Goal: Obtain resource: Download file/media

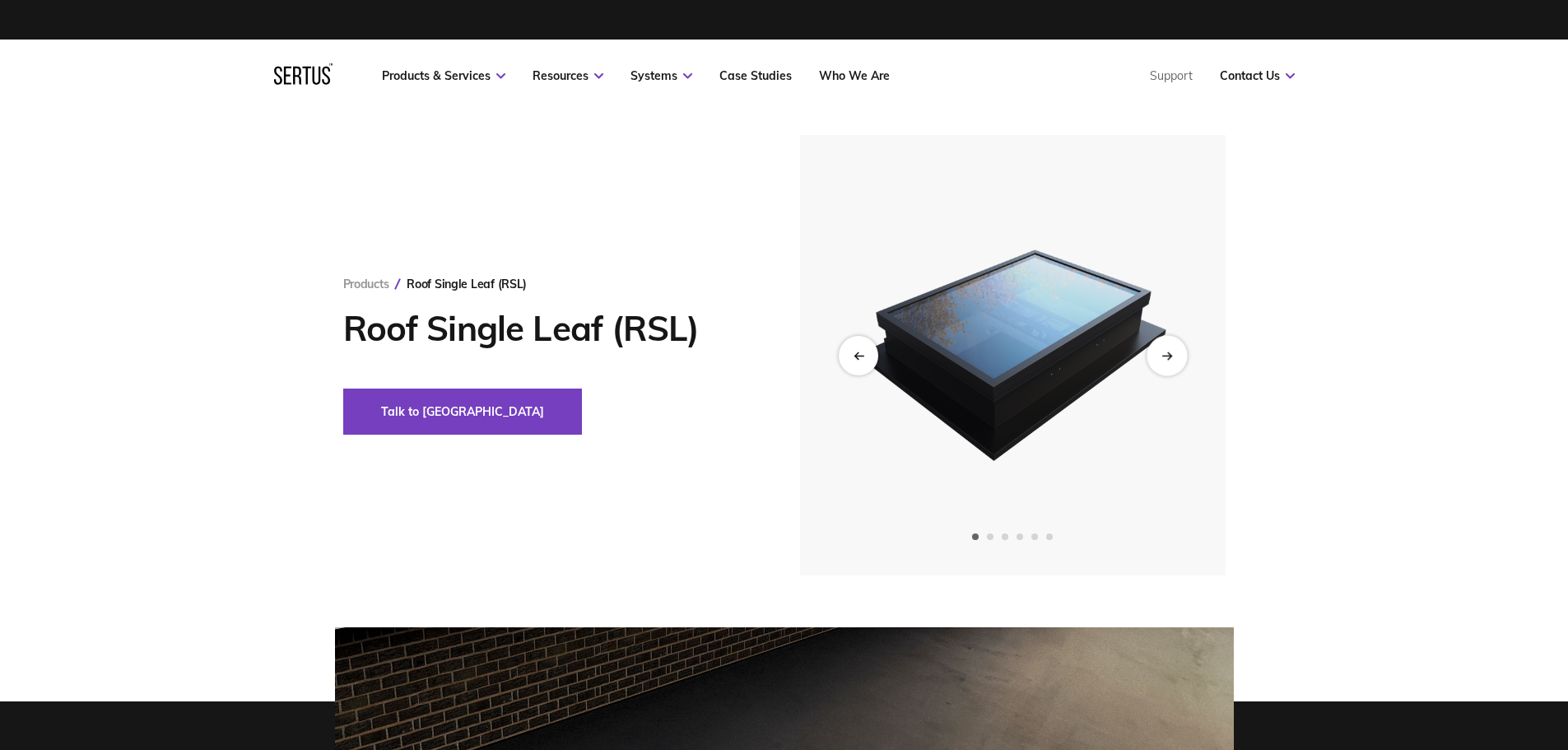
click at [1175, 351] on div "Next slide" at bounding box center [1167, 356] width 40 height 40
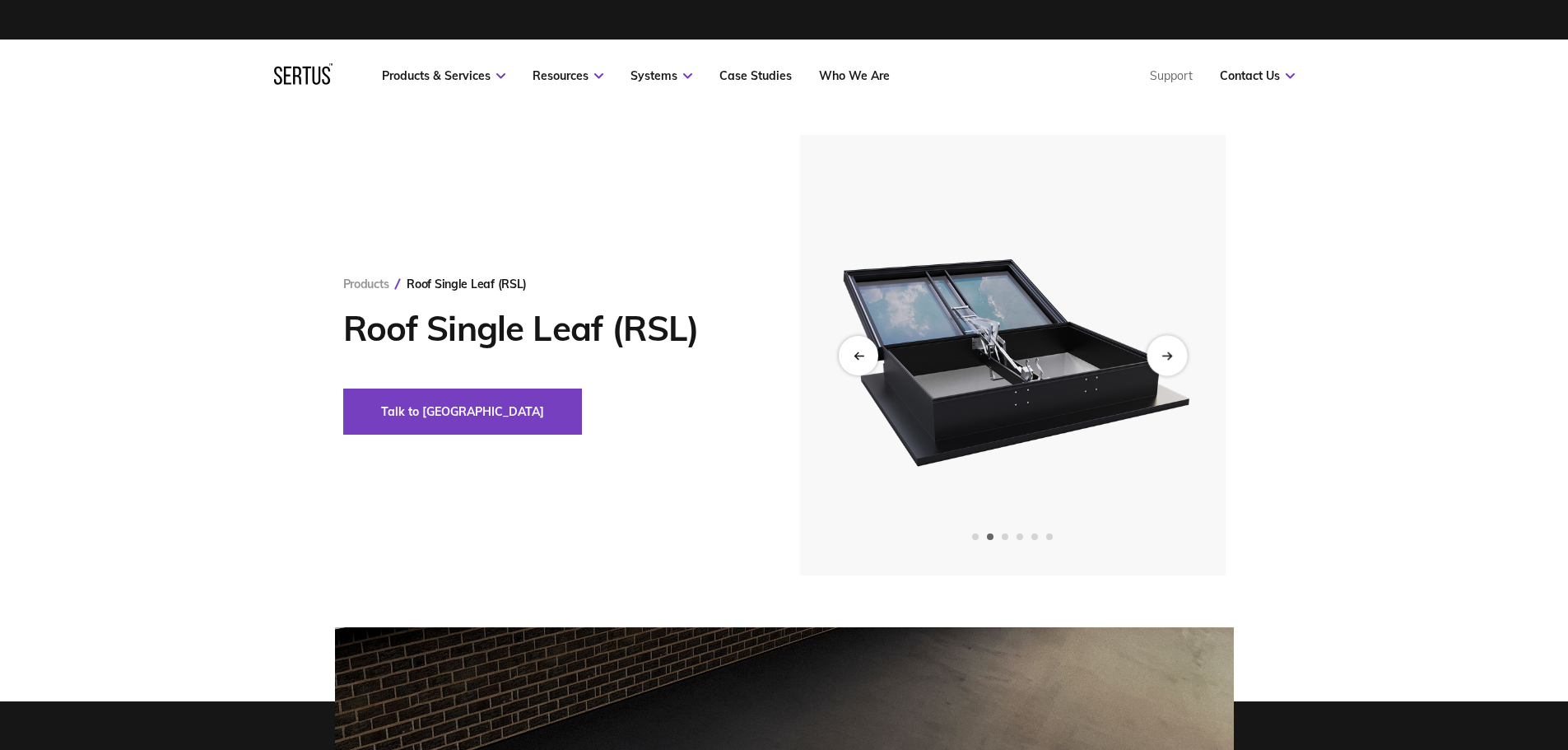
click at [1175, 356] on div "Next slide" at bounding box center [1167, 356] width 40 height 40
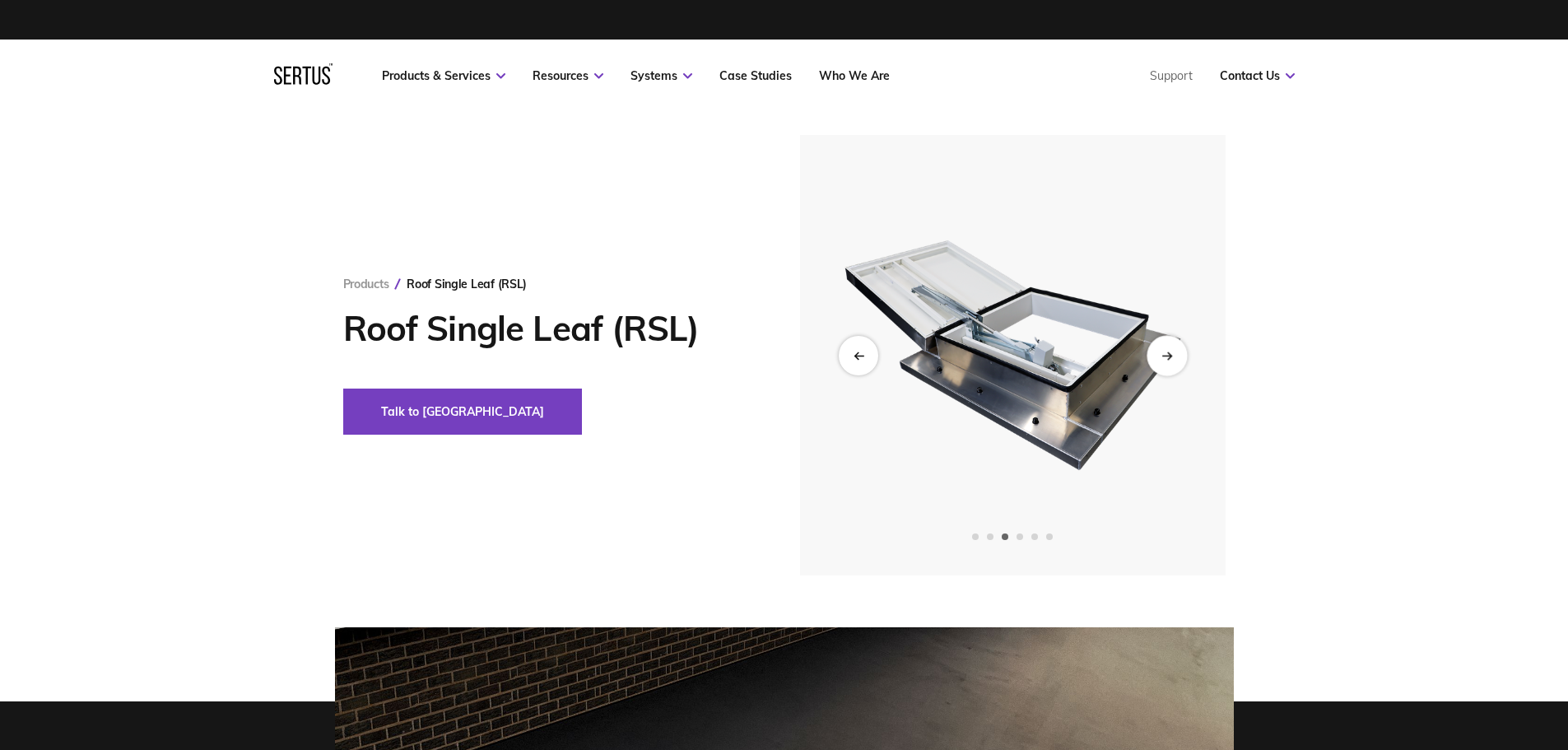
click at [1168, 354] on icon "Next slide" at bounding box center [1167, 355] width 11 height 9
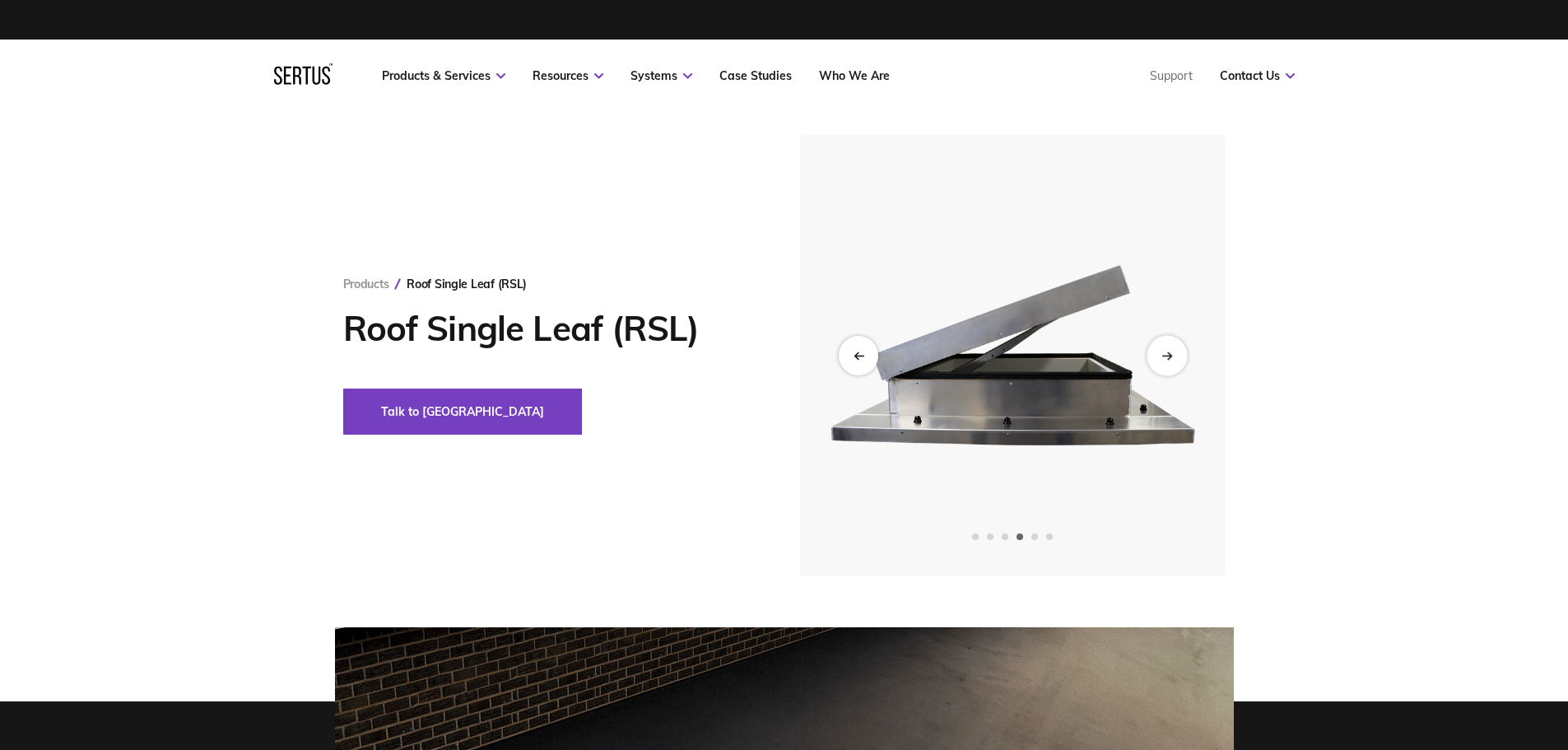
click at [1168, 354] on icon "Next slide" at bounding box center [1167, 355] width 11 height 9
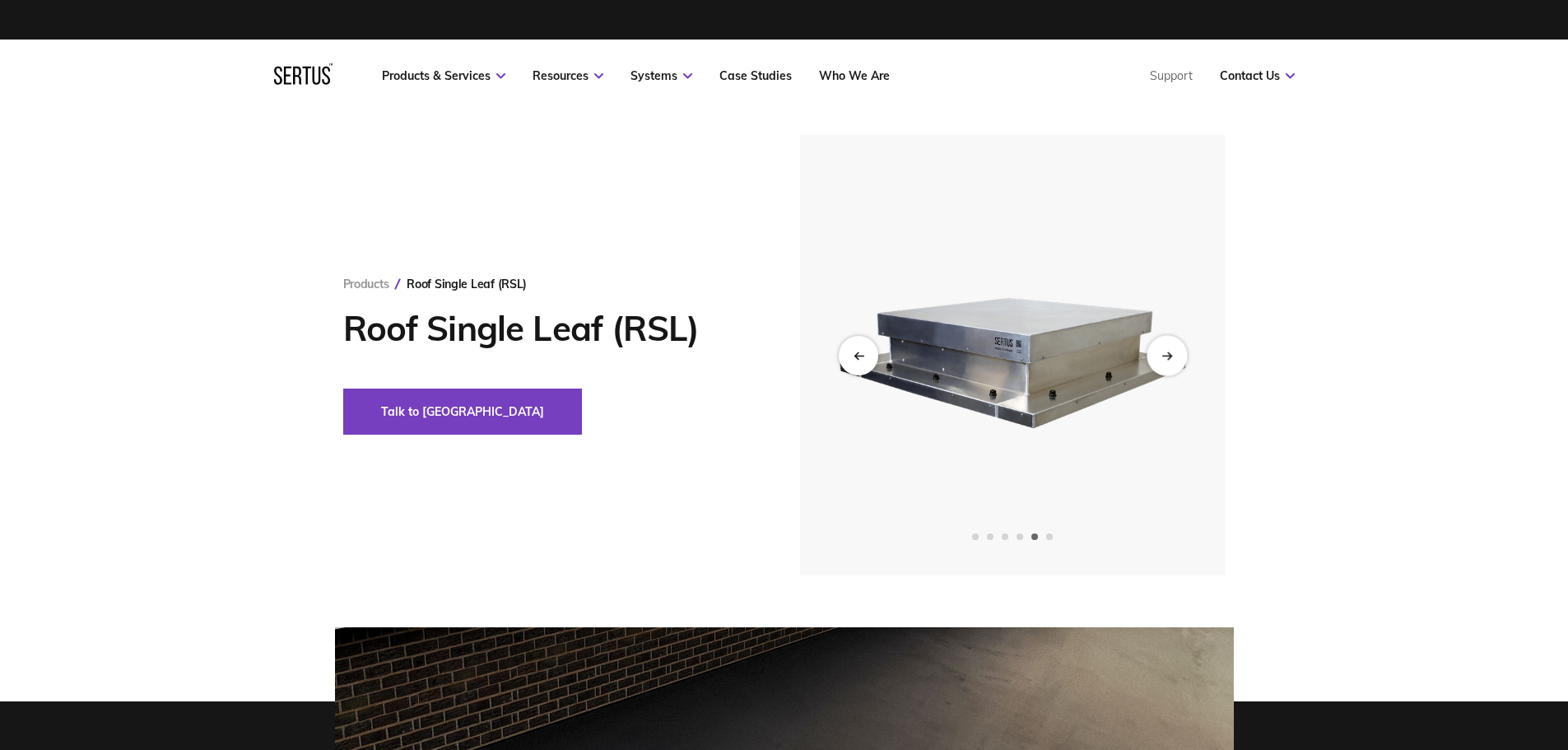
click at [1168, 354] on icon "Next slide" at bounding box center [1167, 355] width 11 height 9
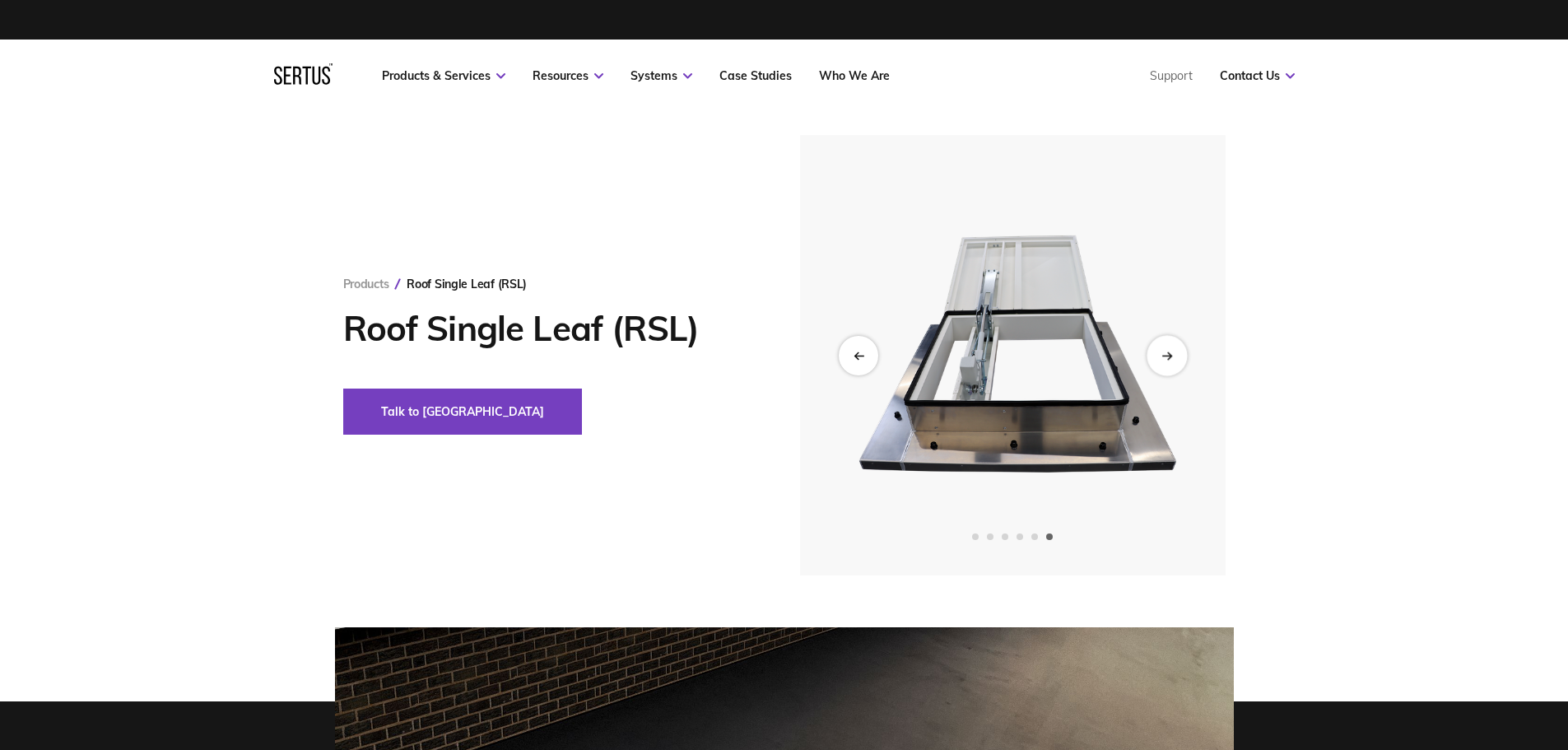
click at [1168, 354] on icon "Next slide" at bounding box center [1167, 355] width 11 height 9
click at [856, 357] on icon "Previous slide" at bounding box center [856, 355] width 3 height 7
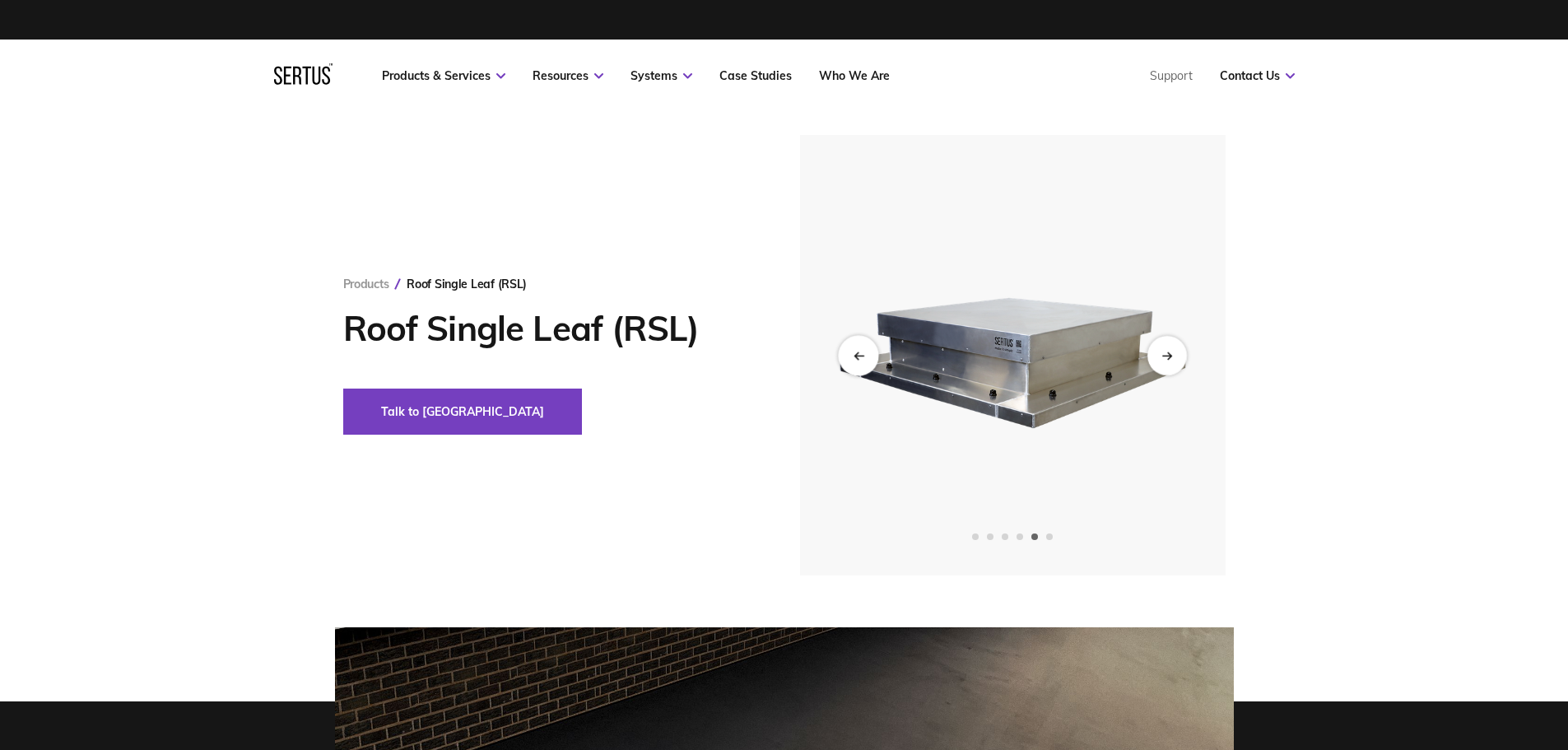
click at [856, 357] on icon "Previous slide" at bounding box center [856, 355] width 3 height 7
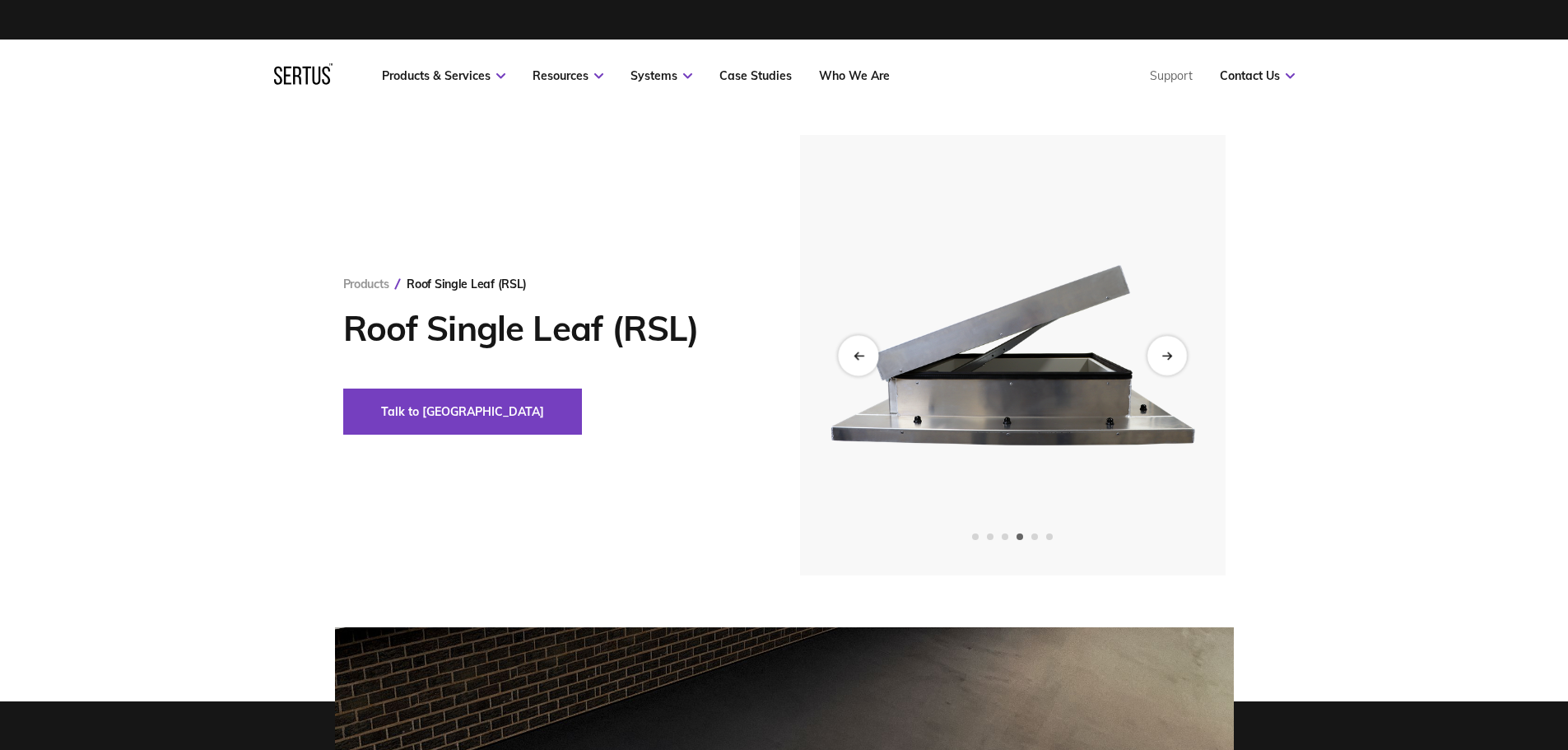
click at [856, 357] on icon "Previous slide" at bounding box center [856, 355] width 3 height 7
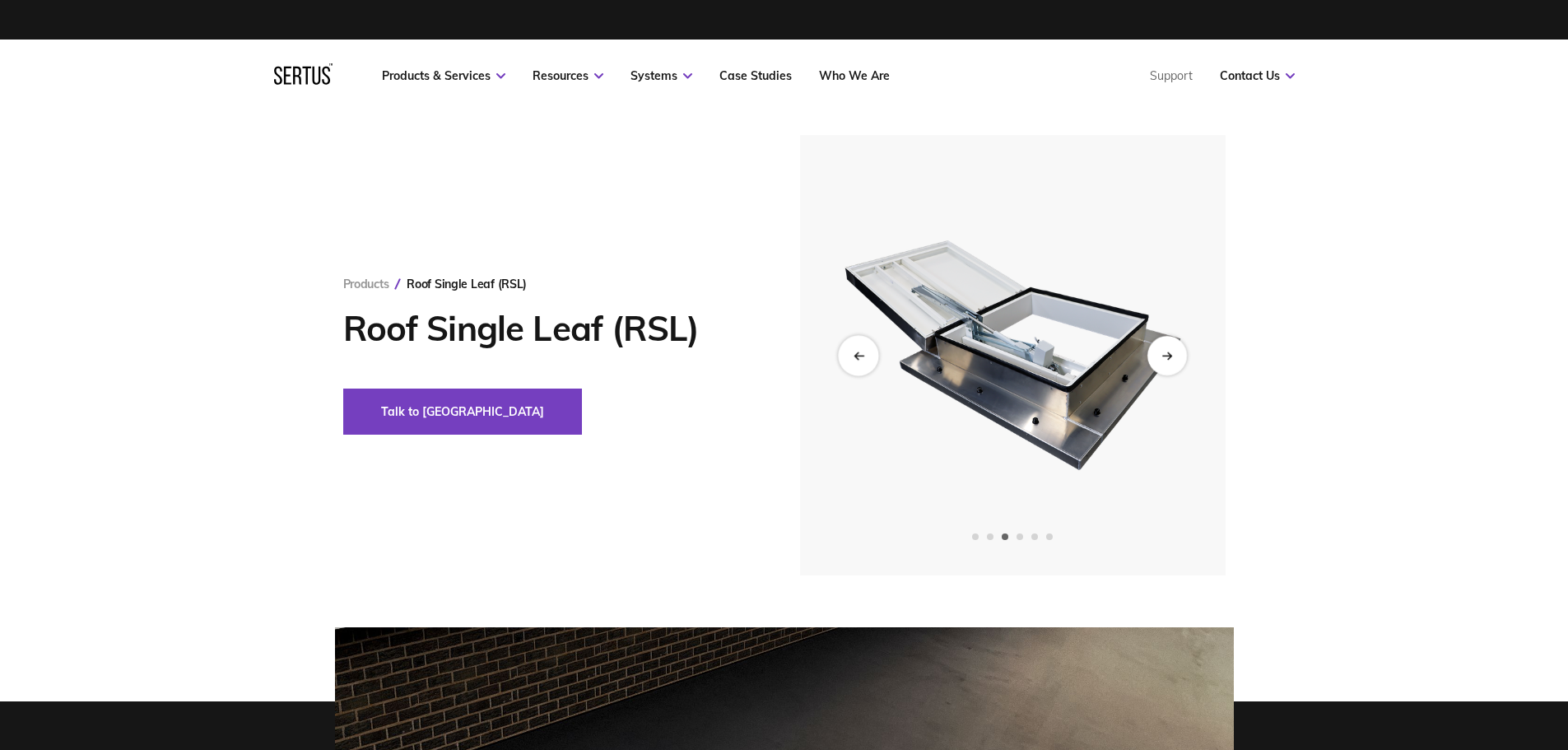
click at [856, 357] on icon "Previous slide" at bounding box center [856, 355] width 3 height 7
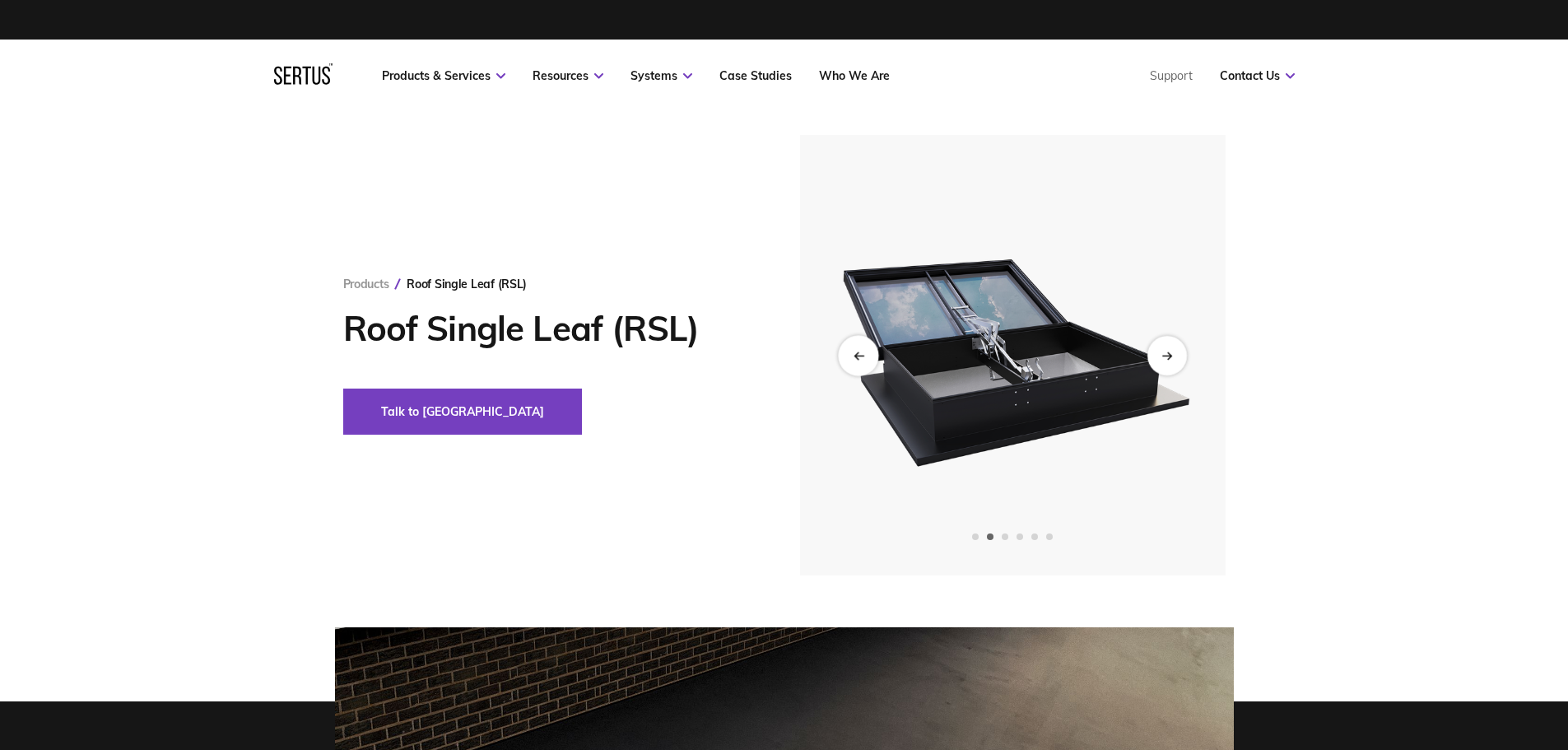
click at [856, 357] on icon "Previous slide" at bounding box center [856, 355] width 3 height 7
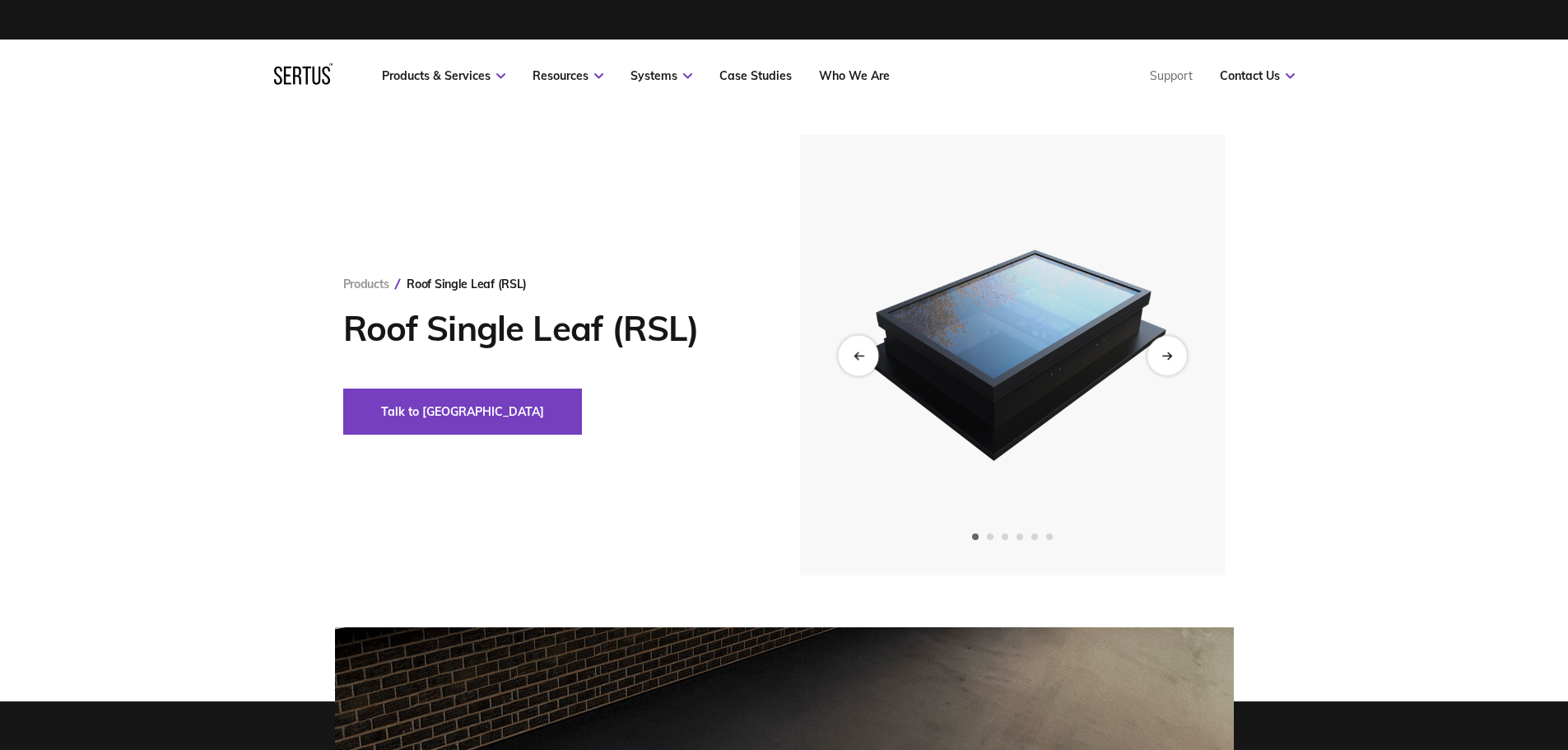
click at [856, 357] on icon "Previous slide" at bounding box center [856, 355] width 3 height 7
click at [1176, 337] on img at bounding box center [1013, 355] width 404 height 441
click at [1175, 346] on div "Next slide" at bounding box center [1167, 356] width 40 height 40
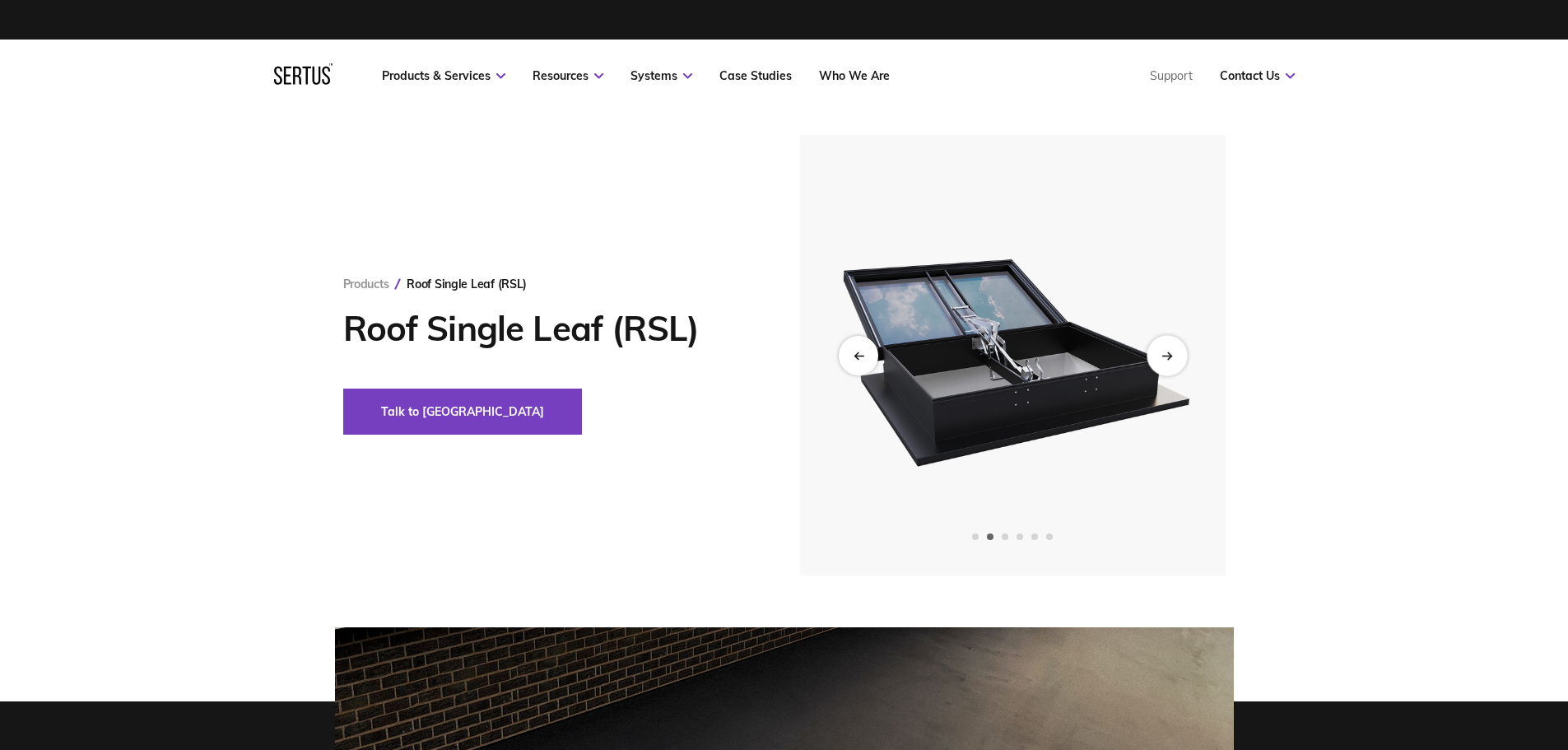
click at [1175, 346] on div "Next slide" at bounding box center [1167, 356] width 40 height 40
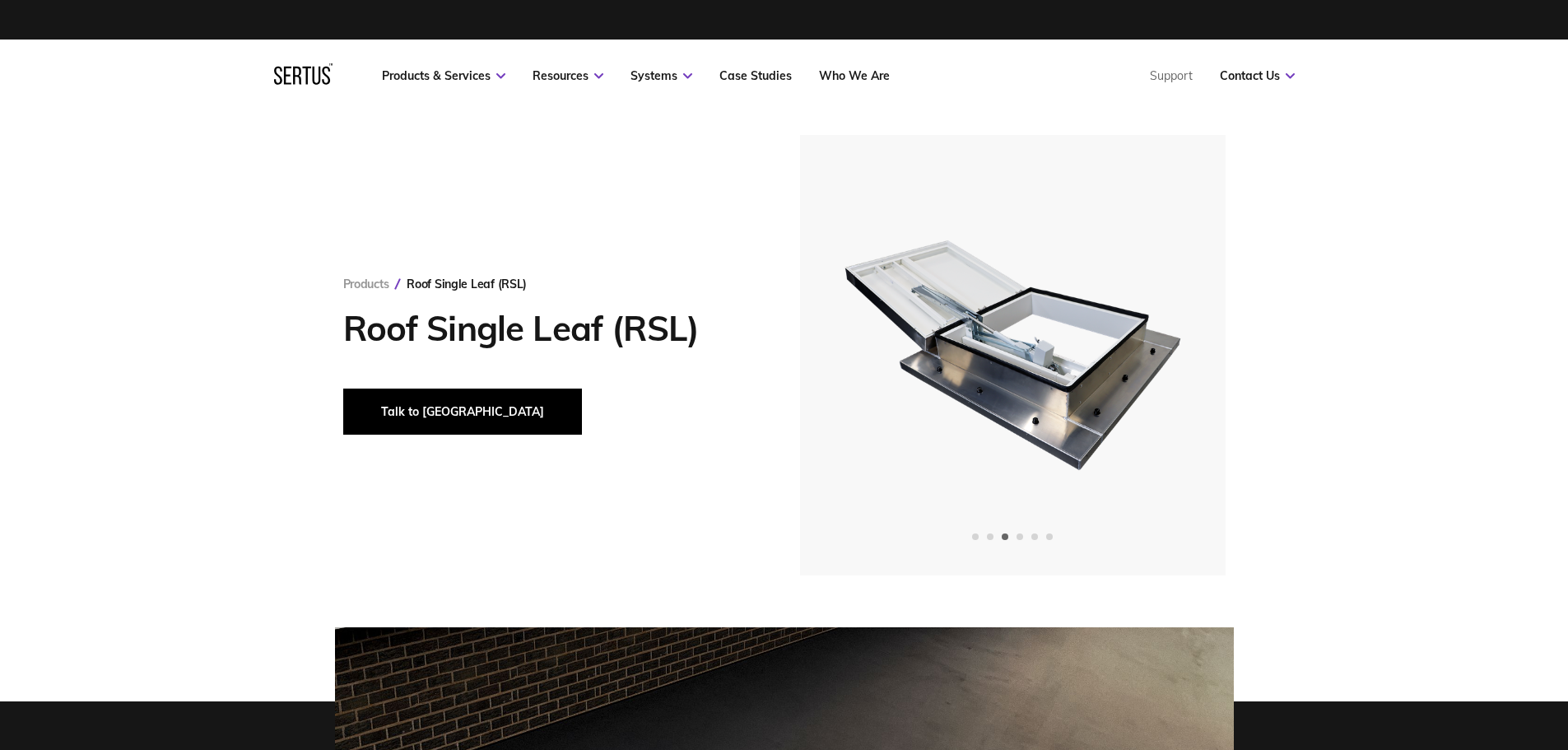
click at [431, 410] on button "Talk to [GEOGRAPHIC_DATA]" at bounding box center [462, 411] width 238 height 46
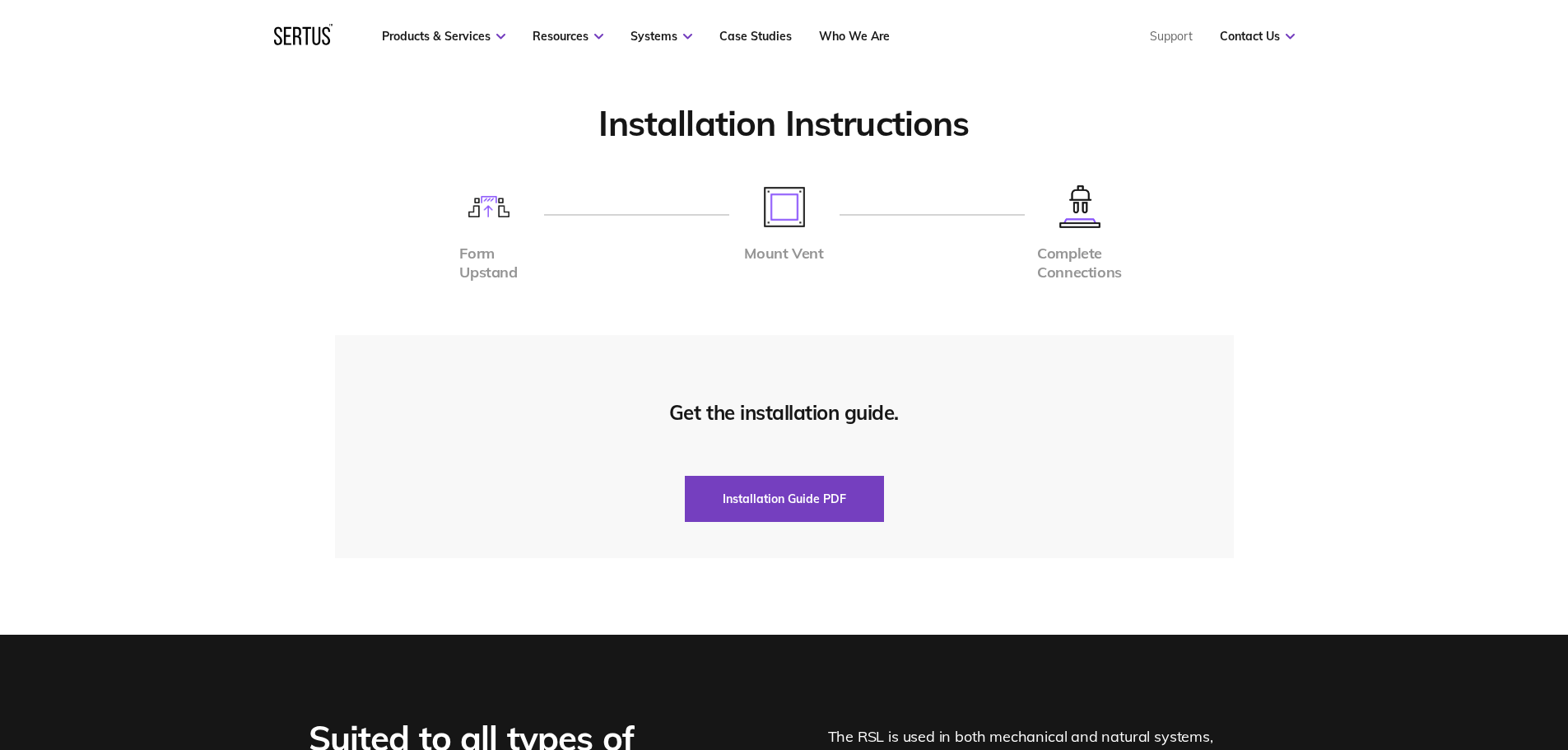
scroll to position [3871, 0]
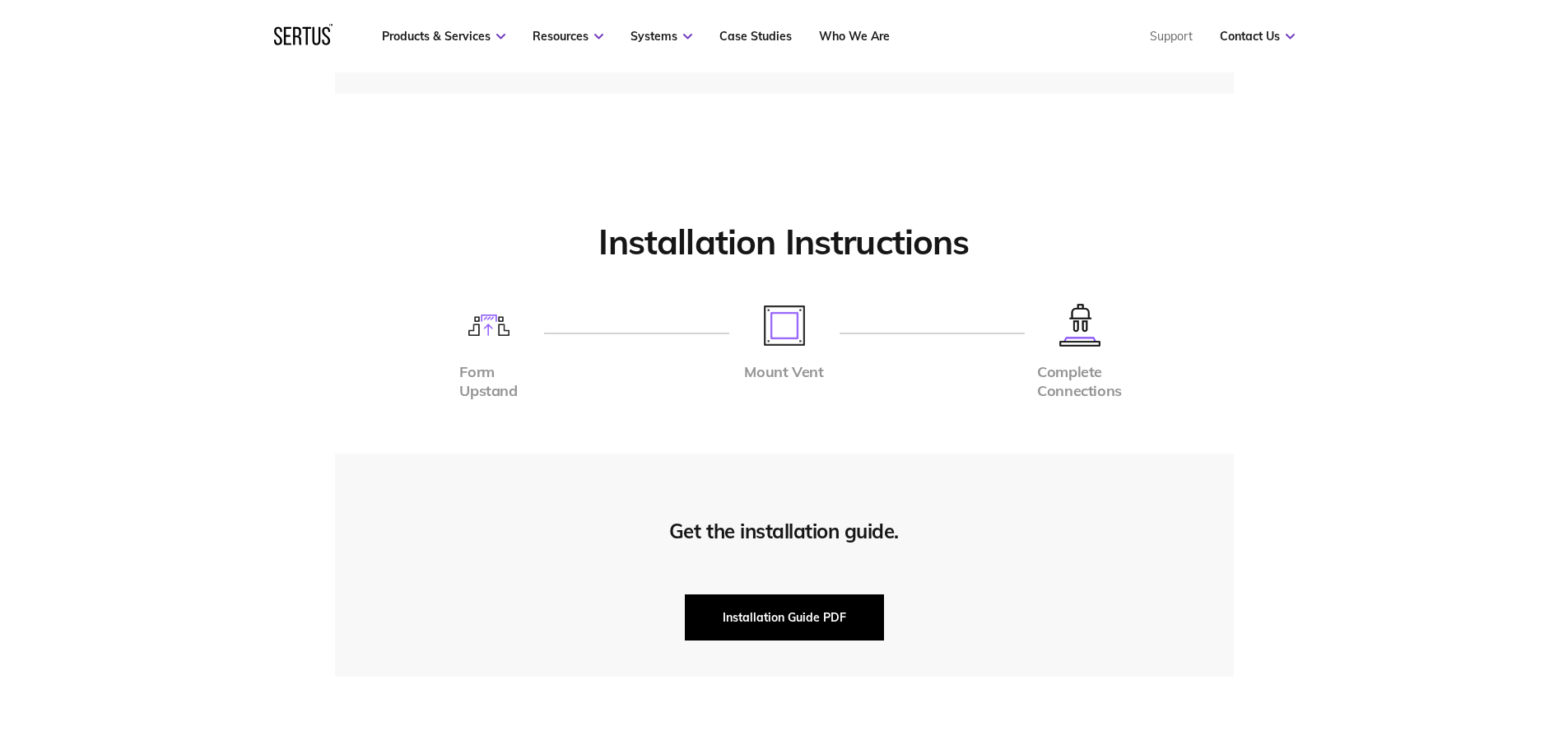
click at [789, 619] on button "Installation Guide PDF" at bounding box center [784, 617] width 199 height 46
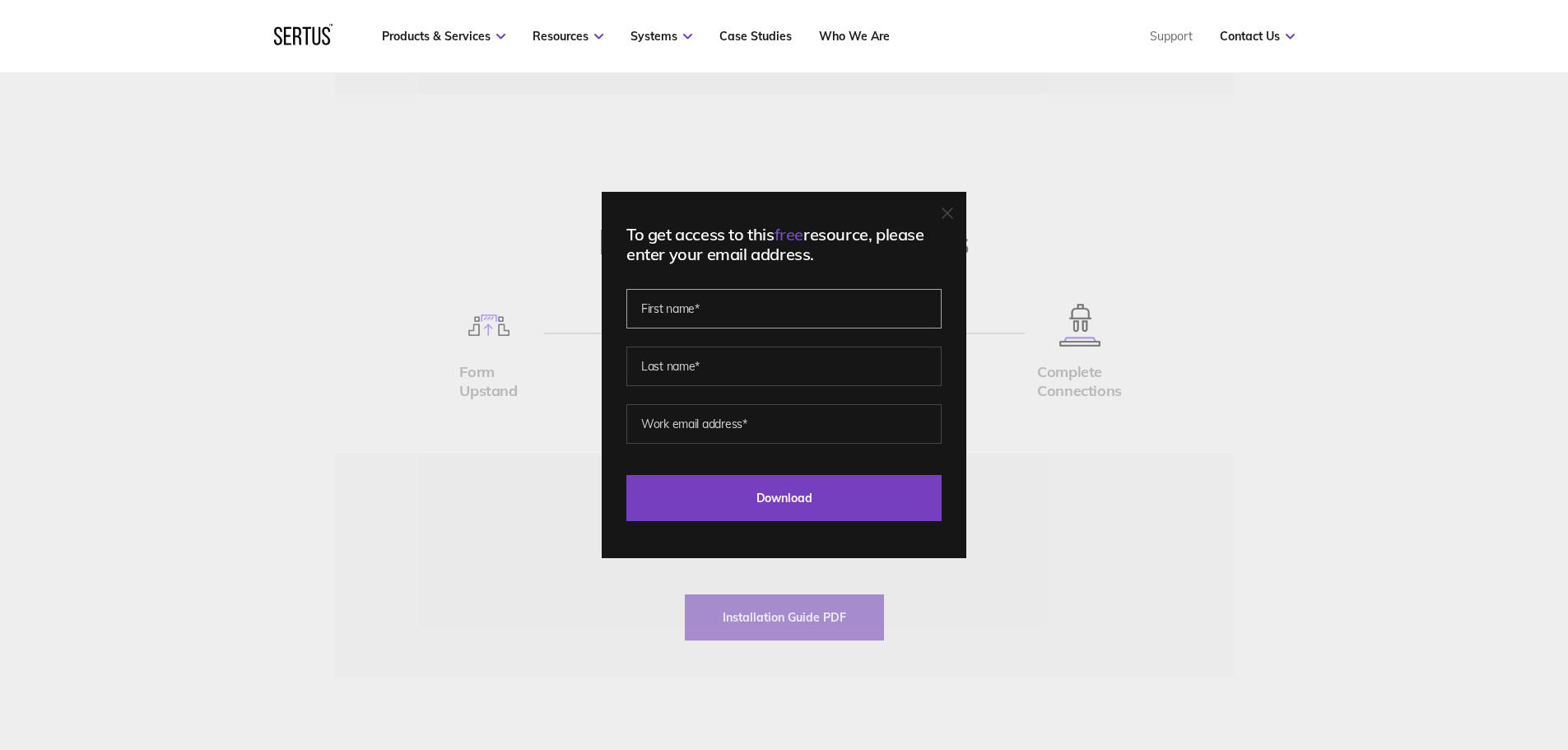
click at [802, 299] on input "text" at bounding box center [784, 308] width 315 height 40
type input "[PERSON_NAME]"
type input "Burbery"
click at [764, 404] on fieldset "[PERSON_NAME]" at bounding box center [784, 355] width 315 height 115
click at [764, 419] on input "email" at bounding box center [784, 424] width 315 height 40
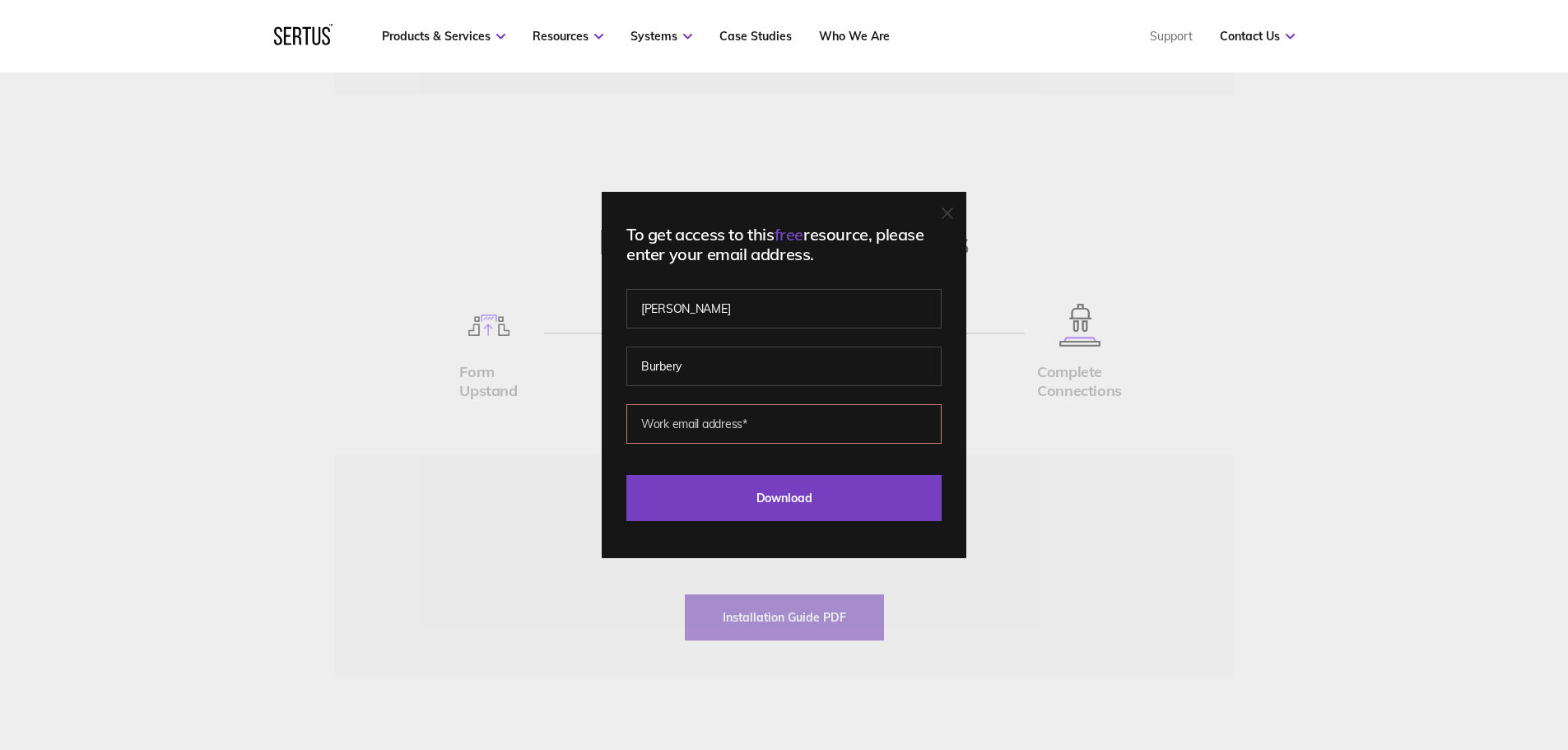
click at [416, 140] on div "To get access to this free resource, please enter your email address. [PERSON_N…" at bounding box center [784, 375] width 1568 height 750
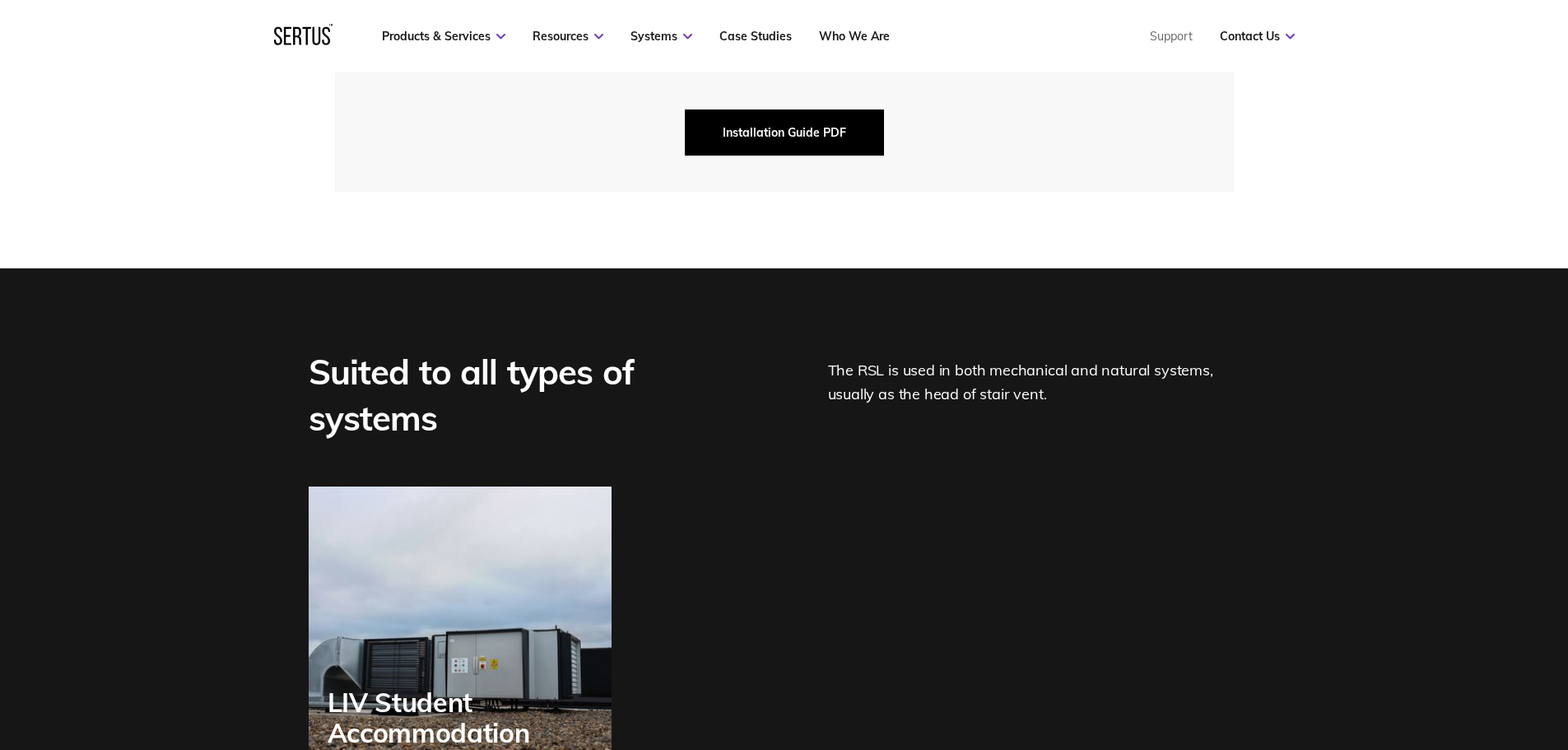
scroll to position [4035, 0]
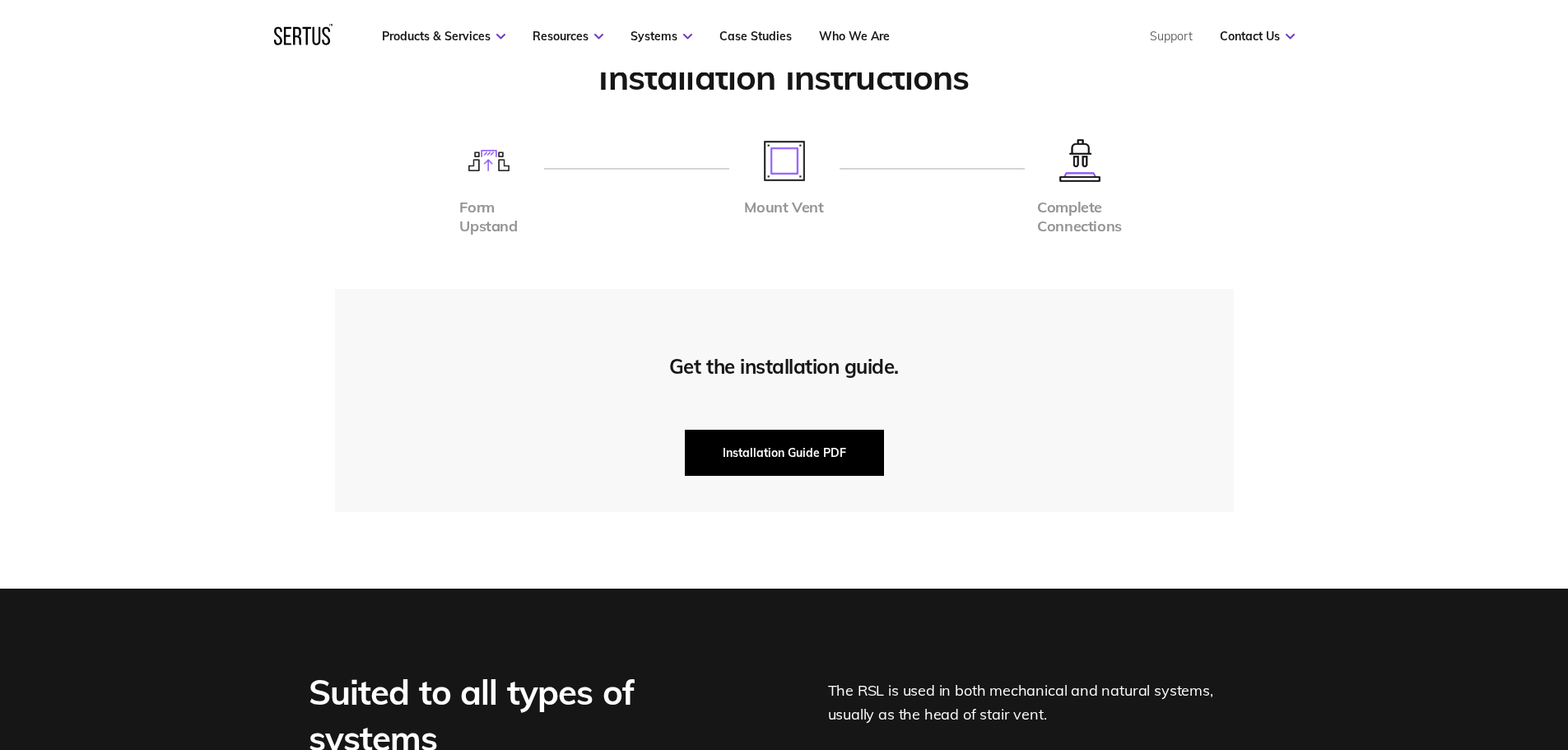
click at [768, 451] on button "Installation Guide PDF" at bounding box center [784, 453] width 199 height 46
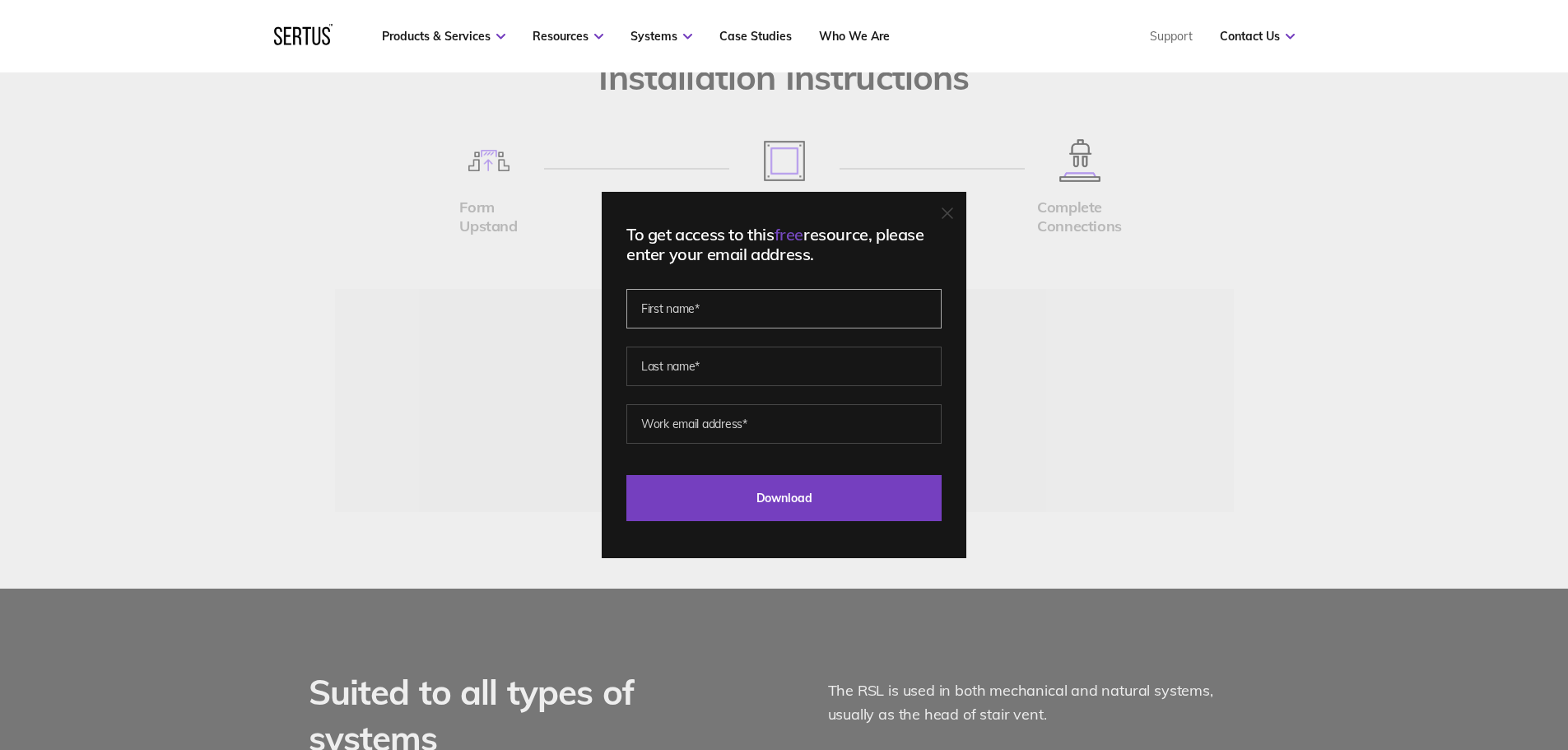
click at [762, 313] on input "text" at bounding box center [784, 308] width 315 height 40
type input "[PERSON_NAME]"
type input "Burbery"
click at [760, 412] on input "email" at bounding box center [784, 424] width 315 height 40
type input "[EMAIL_ADDRESS][DOMAIN_NAME]"
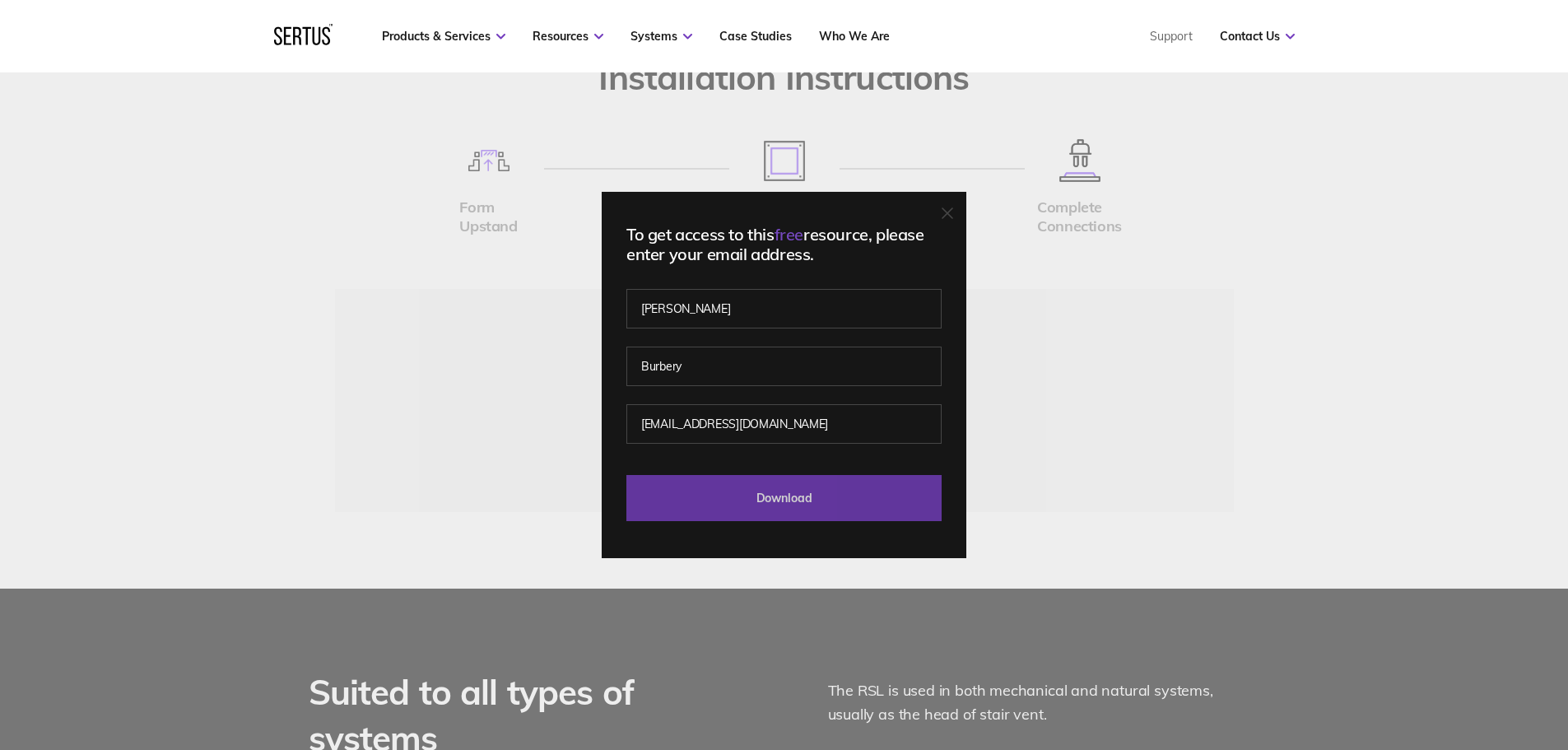
drag, startPoint x: 775, startPoint y: 438, endPoint x: 817, endPoint y: 493, distance: 69.2
click at [817, 493] on input "Download" at bounding box center [784, 498] width 315 height 46
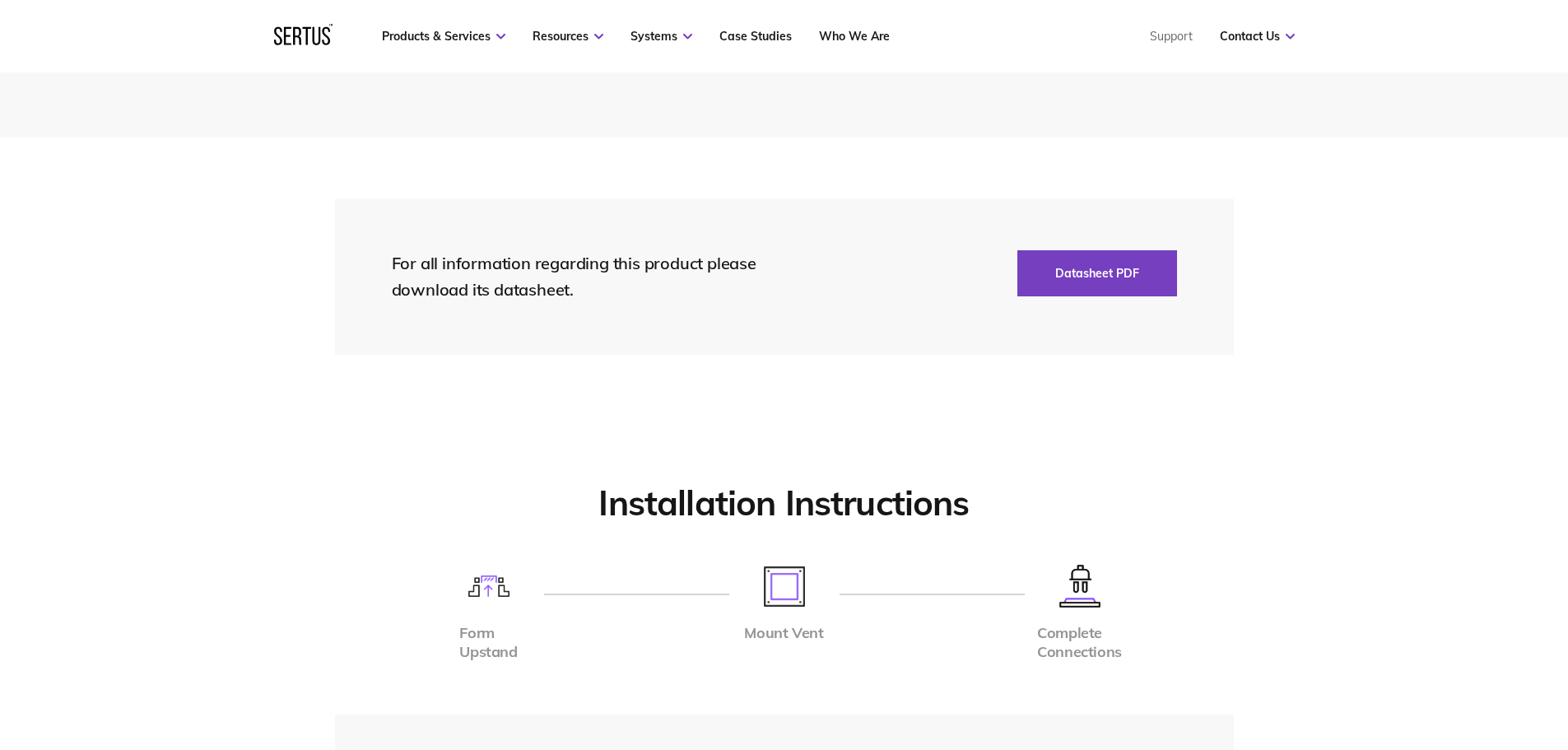
scroll to position [3541, 0]
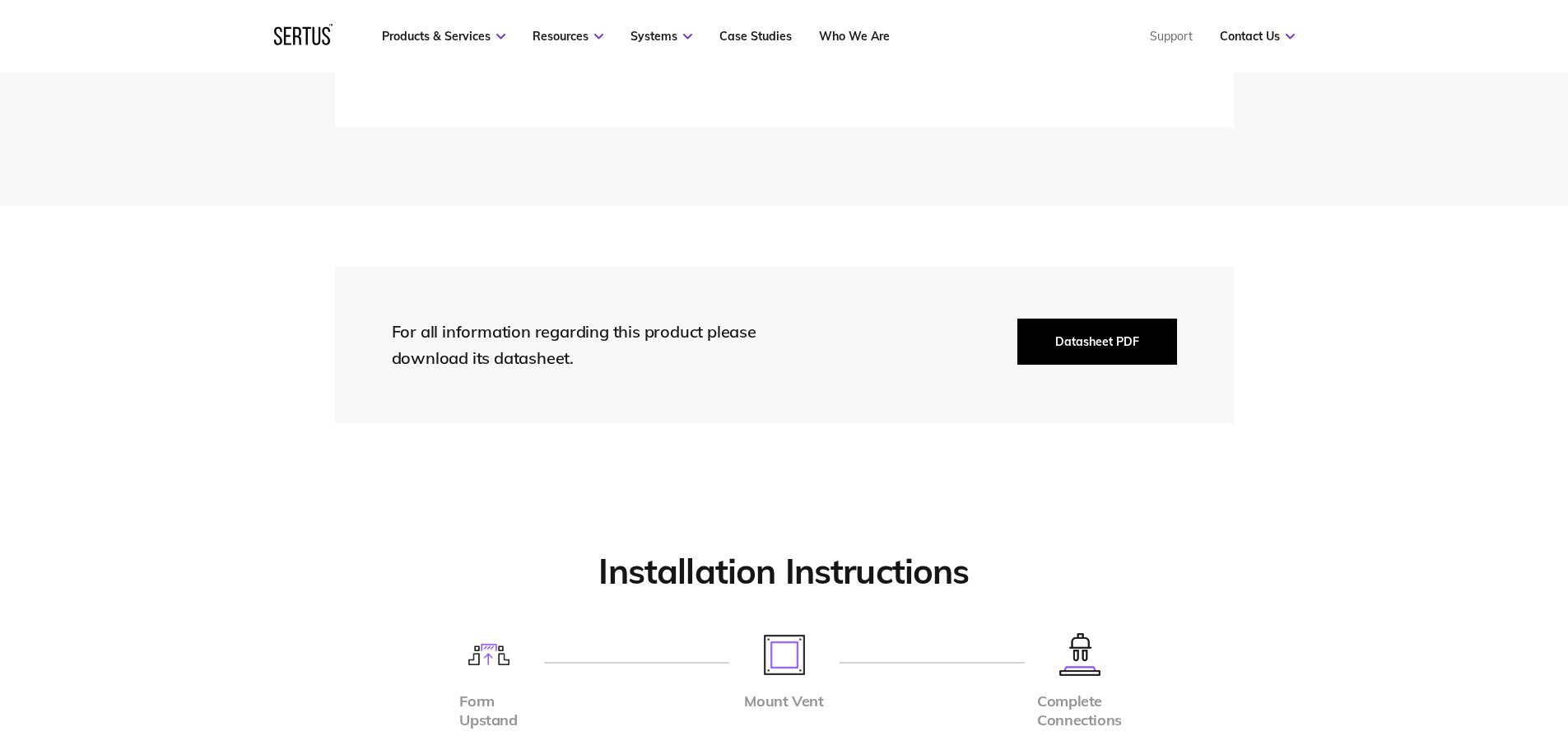
click at [1078, 333] on button "Datasheet PDF" at bounding box center [1098, 341] width 160 height 46
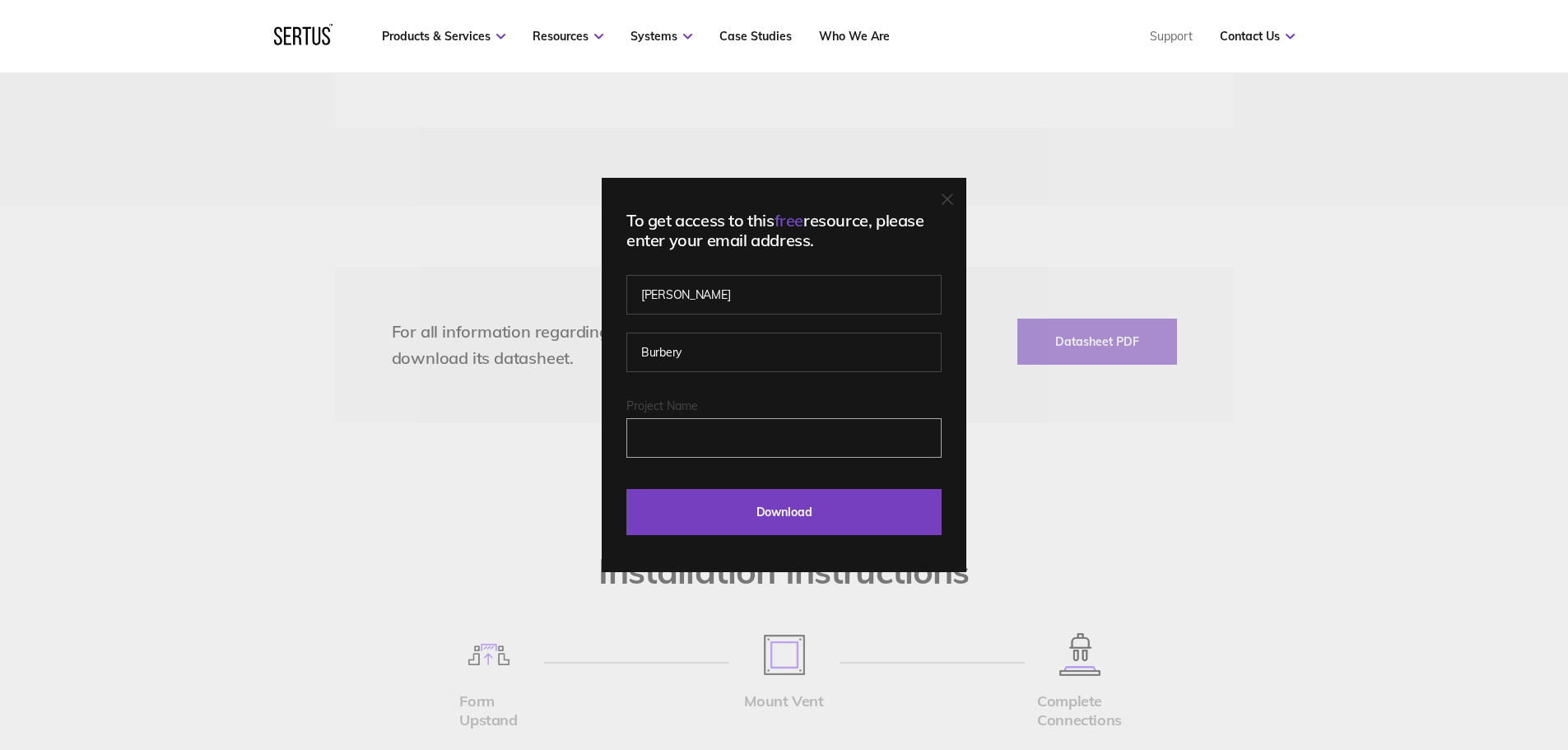
click at [721, 447] on input "Project Name" at bounding box center [784, 437] width 315 height 40
click at [757, 521] on input "Download" at bounding box center [784, 512] width 315 height 46
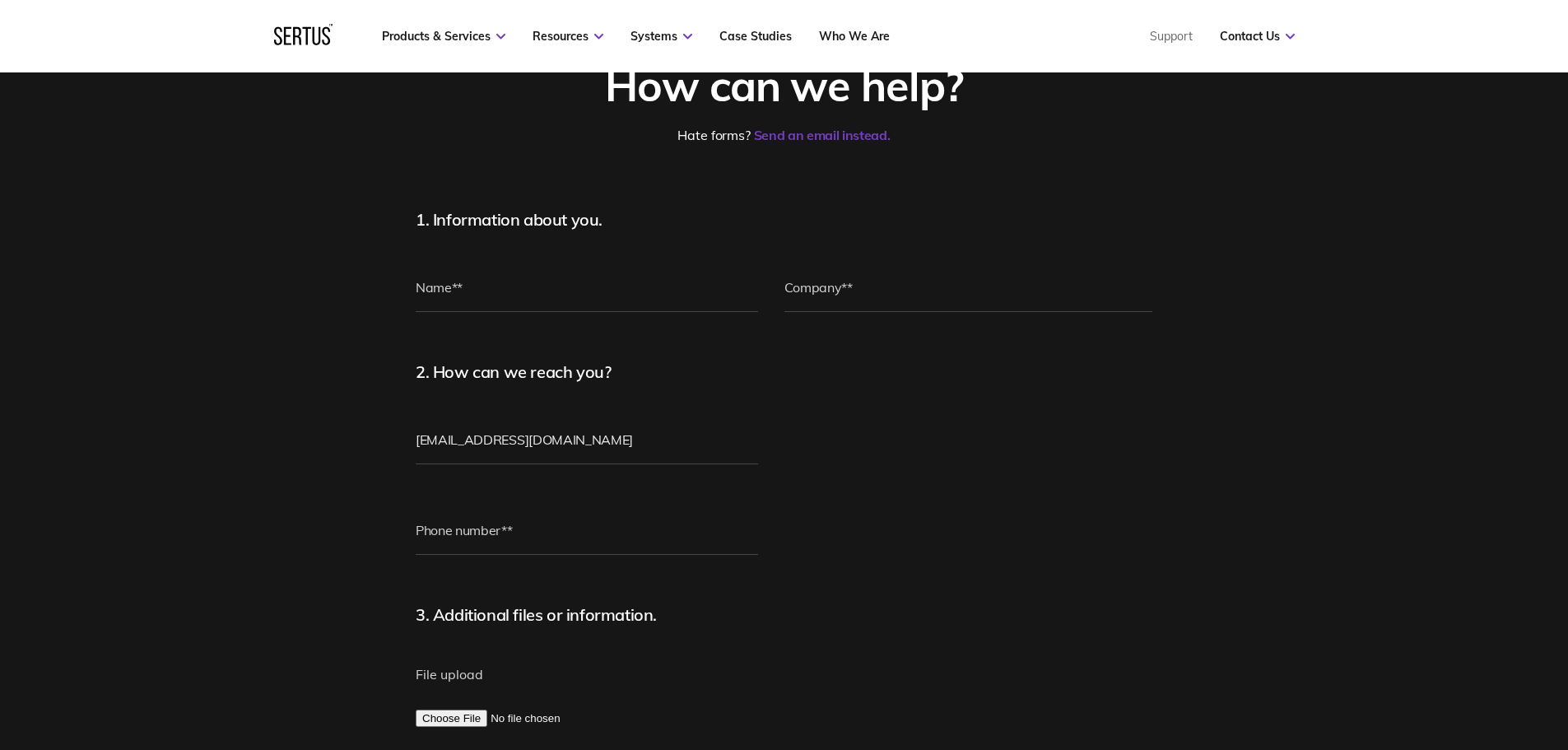
scroll to position [164, 0]
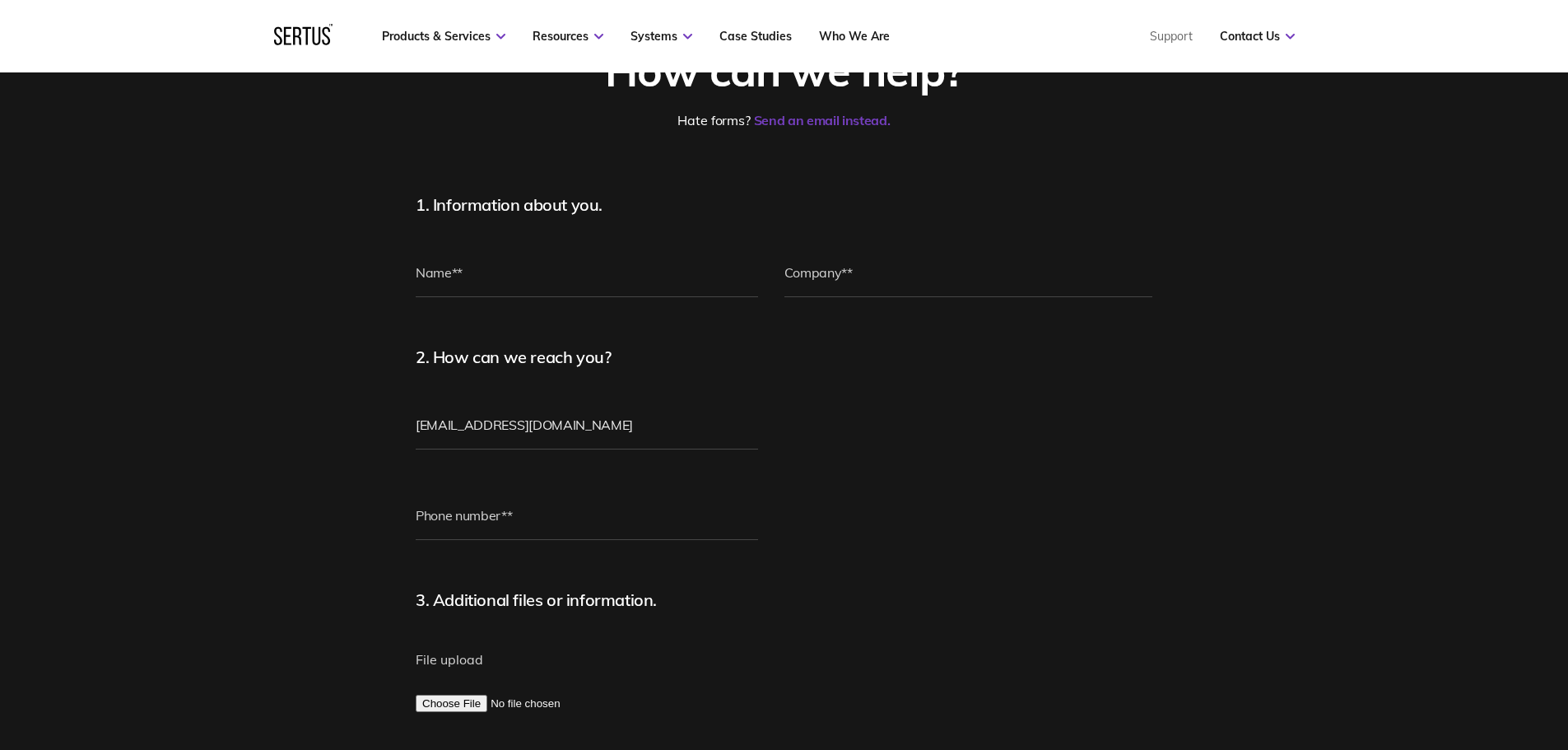
click at [1042, 448] on form "1. Information about you. 2. How can we reach you? thomasburbery@hill.co.uk 3. …" at bounding box center [784, 635] width 737 height 881
click at [593, 276] on input "text" at bounding box center [586, 272] width 342 height 50
type input "[PERSON_NAME]"
click at [912, 283] on input "text" at bounding box center [969, 272] width 369 height 50
type input "Hill"
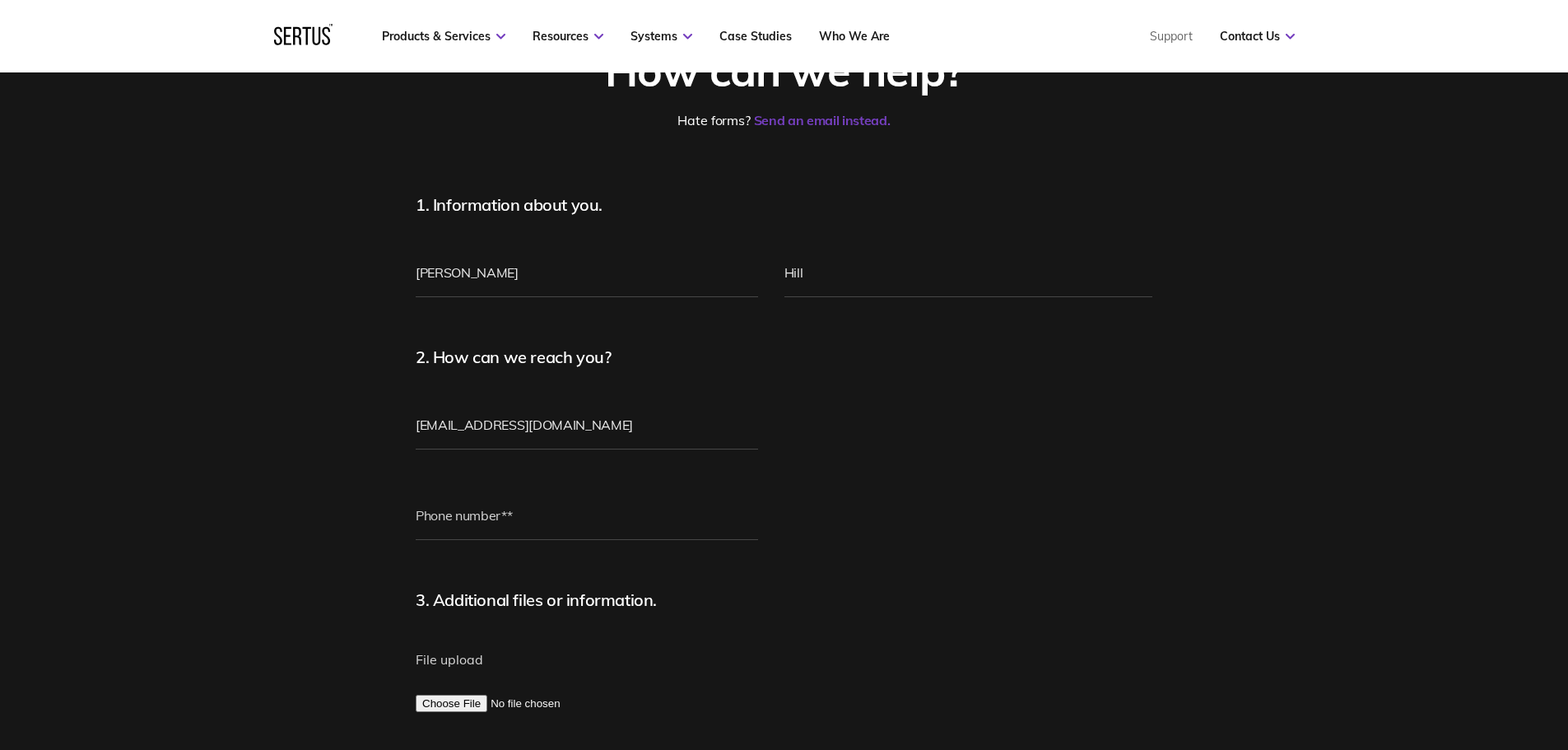
click at [918, 494] on form "1. Information about you. Tom Burbery Hill 2. How can we reach you? thomasburbe…" at bounding box center [784, 635] width 737 height 881
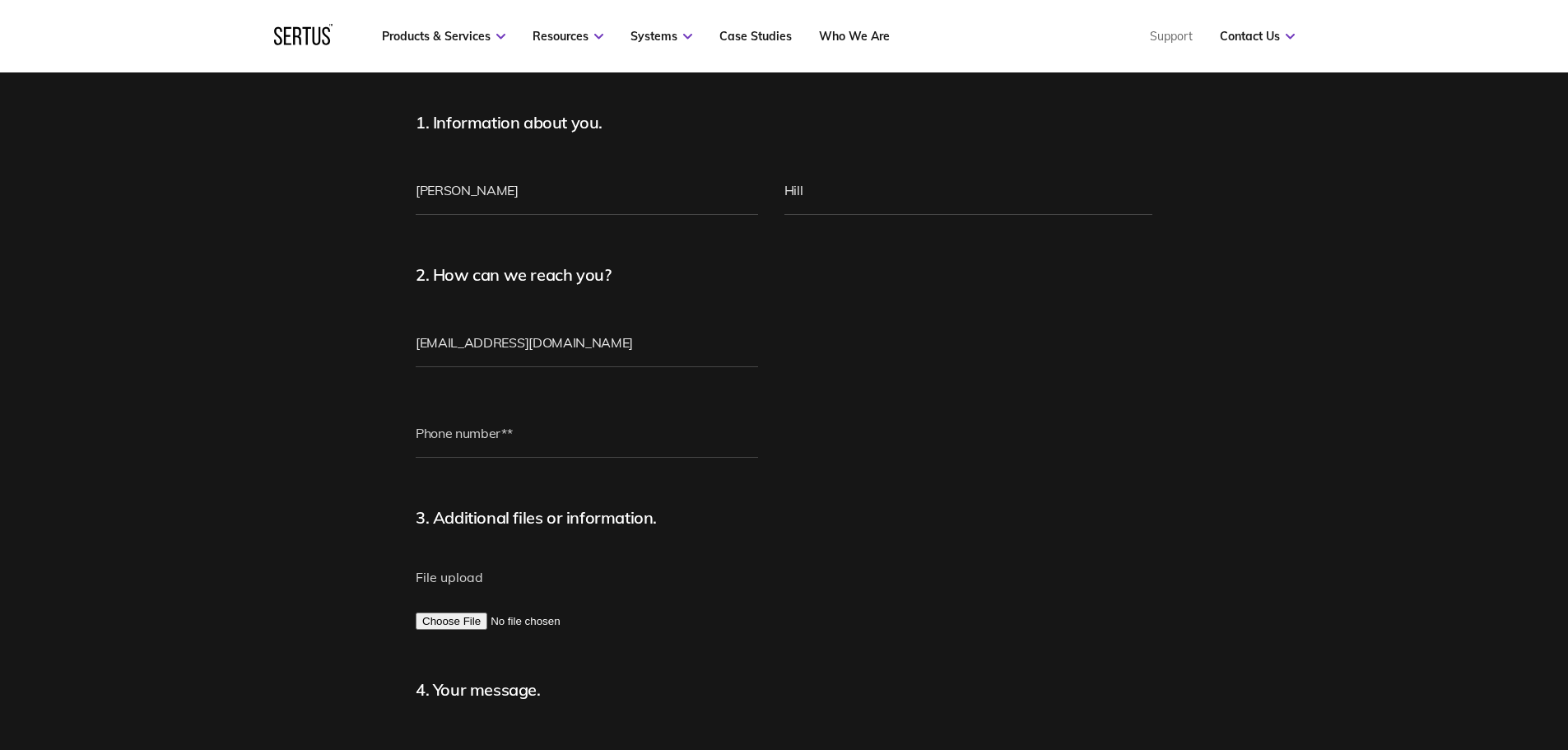
click at [565, 459] on fieldset at bounding box center [586, 461] width 342 height 90
click at [572, 447] on input "tel" at bounding box center [586, 433] width 342 height 50
type input "07903098812"
click at [892, 534] on form "1. Information about you. Tom Burbery Hill 2. How can we reach you? thomasburbe…" at bounding box center [784, 553] width 737 height 881
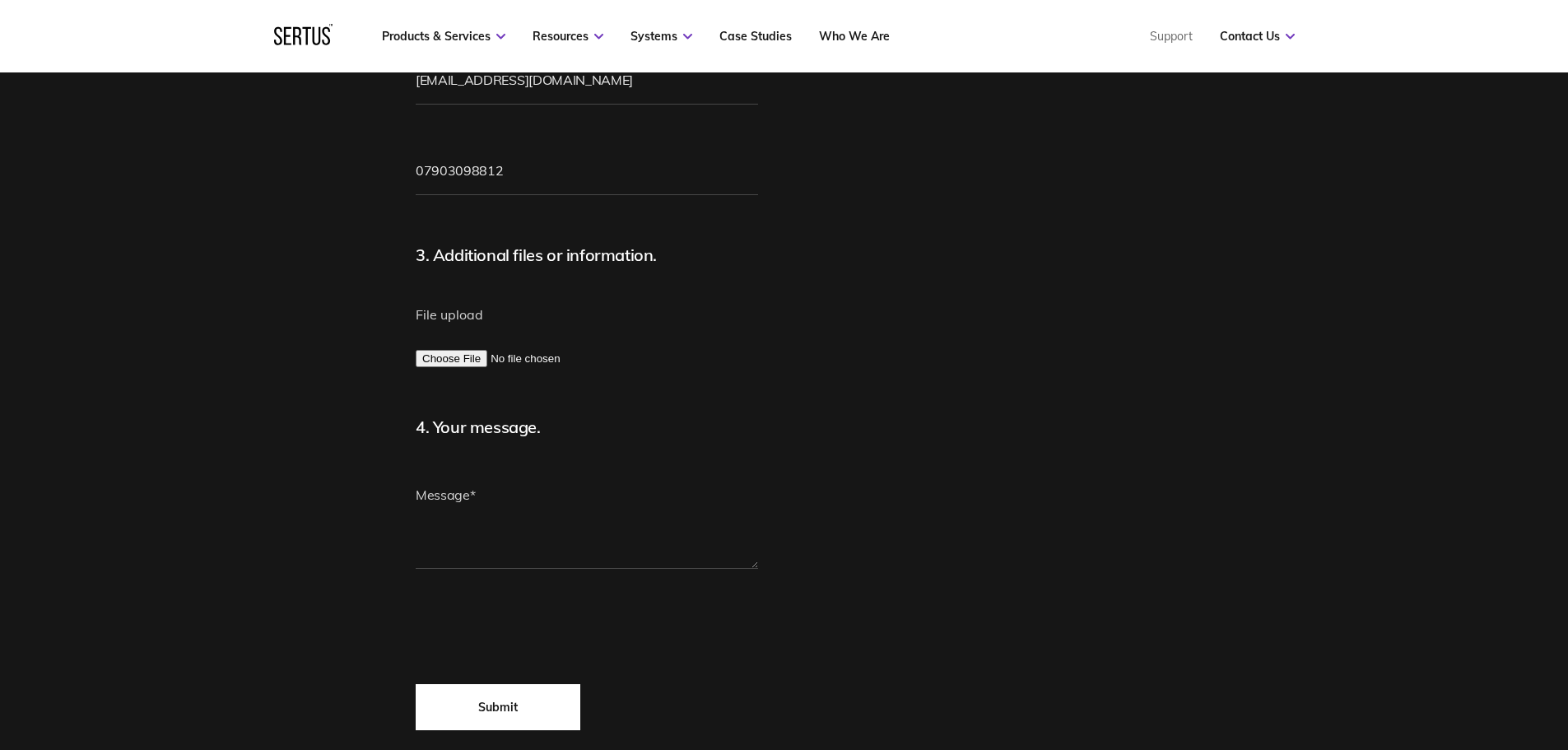
scroll to position [576, 0]
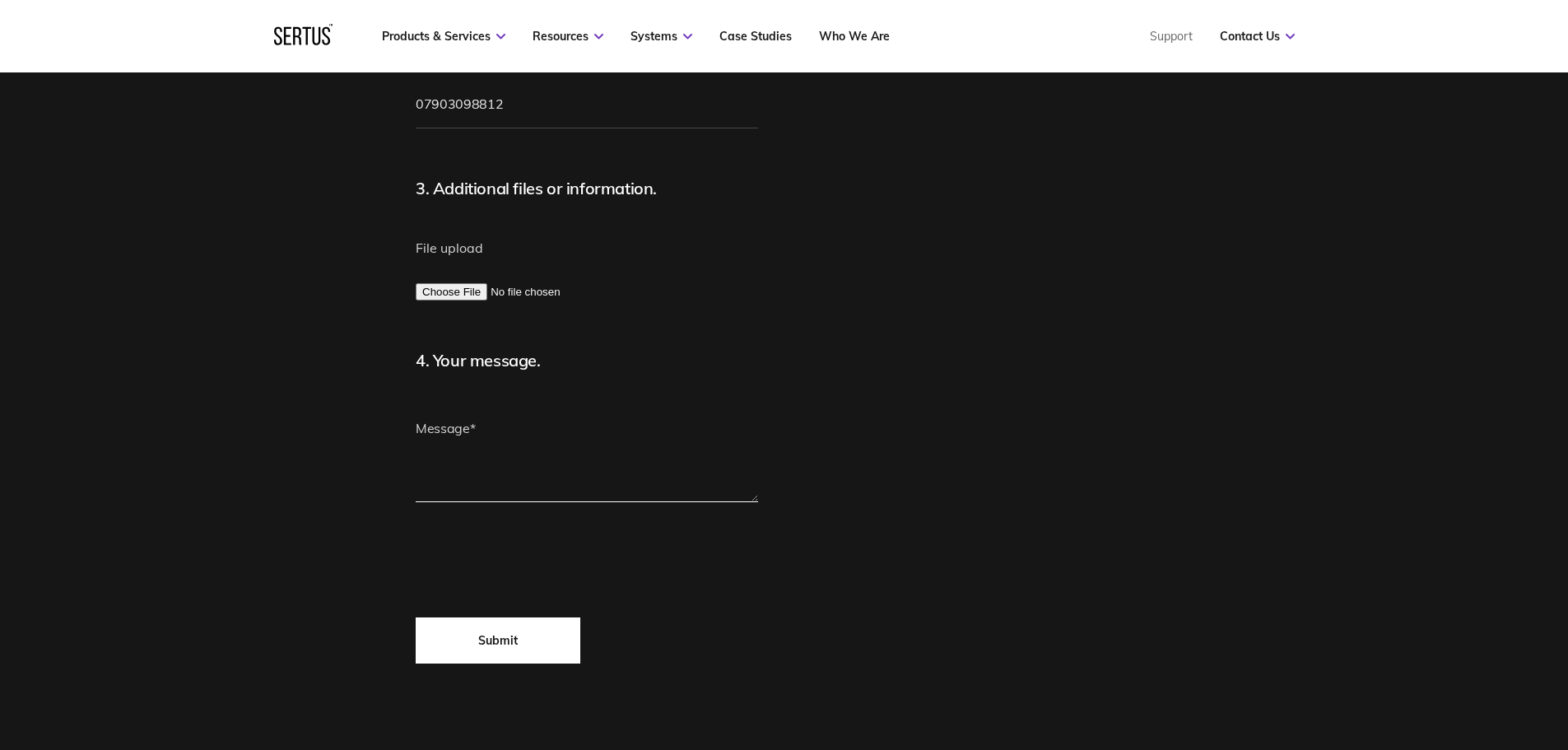
click at [490, 490] on textarea at bounding box center [586, 453] width 342 height 99
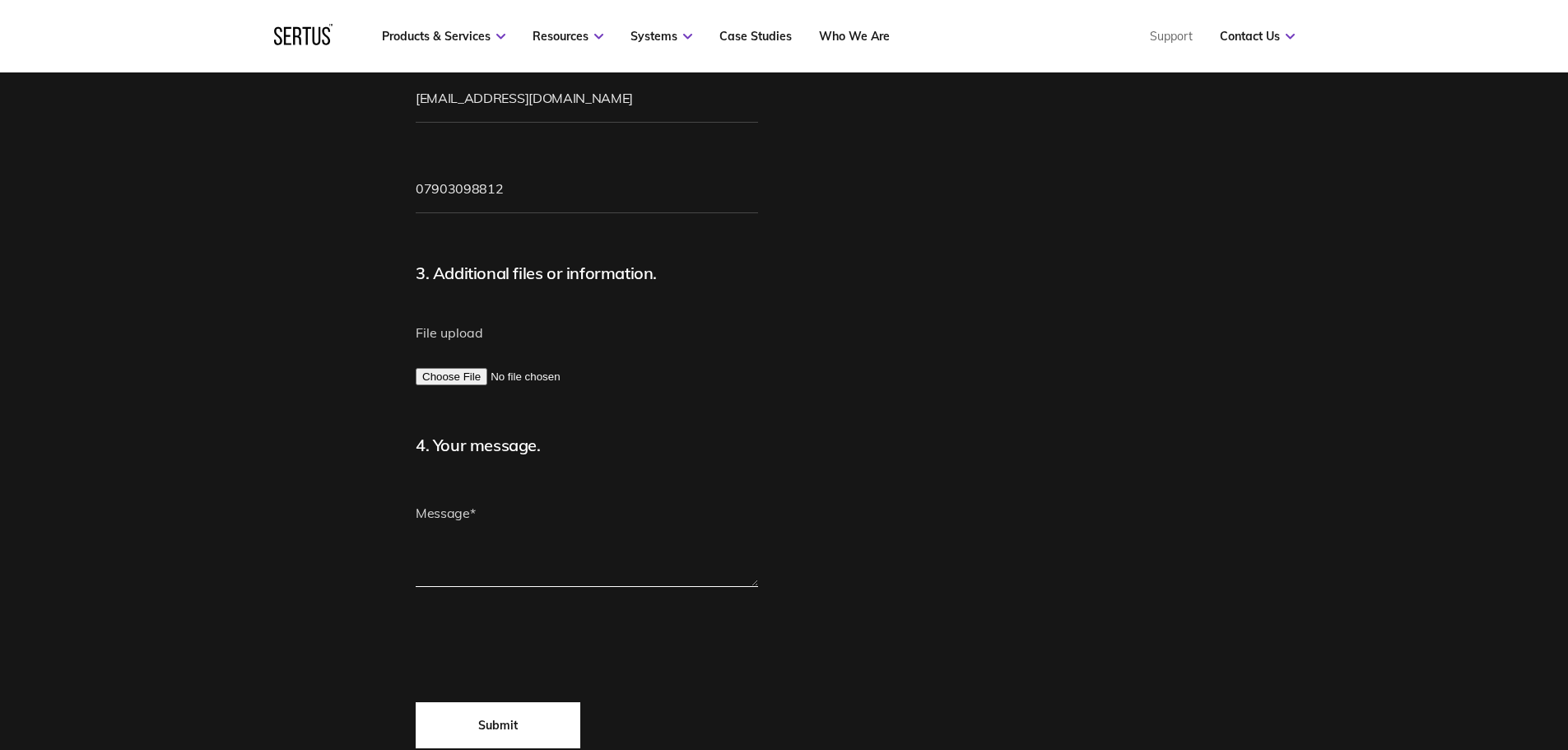
scroll to position [494, 0]
click at [495, 458] on fieldset "4. Your message." at bounding box center [621, 463] width 412 height 62
click at [485, 517] on textarea at bounding box center [586, 535] width 342 height 99
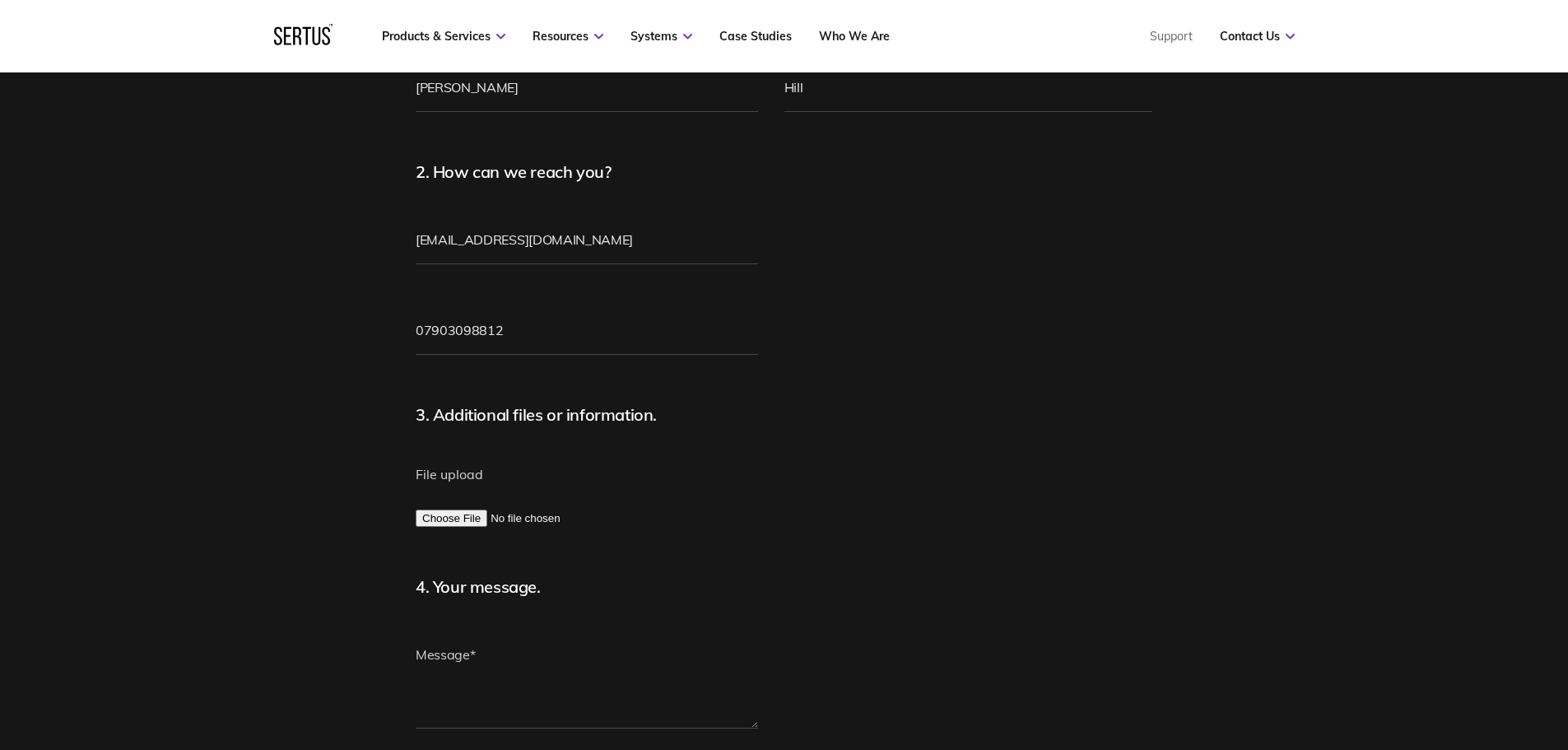
scroll to position [329, 0]
